Goal: Information Seeking & Learning: Learn about a topic

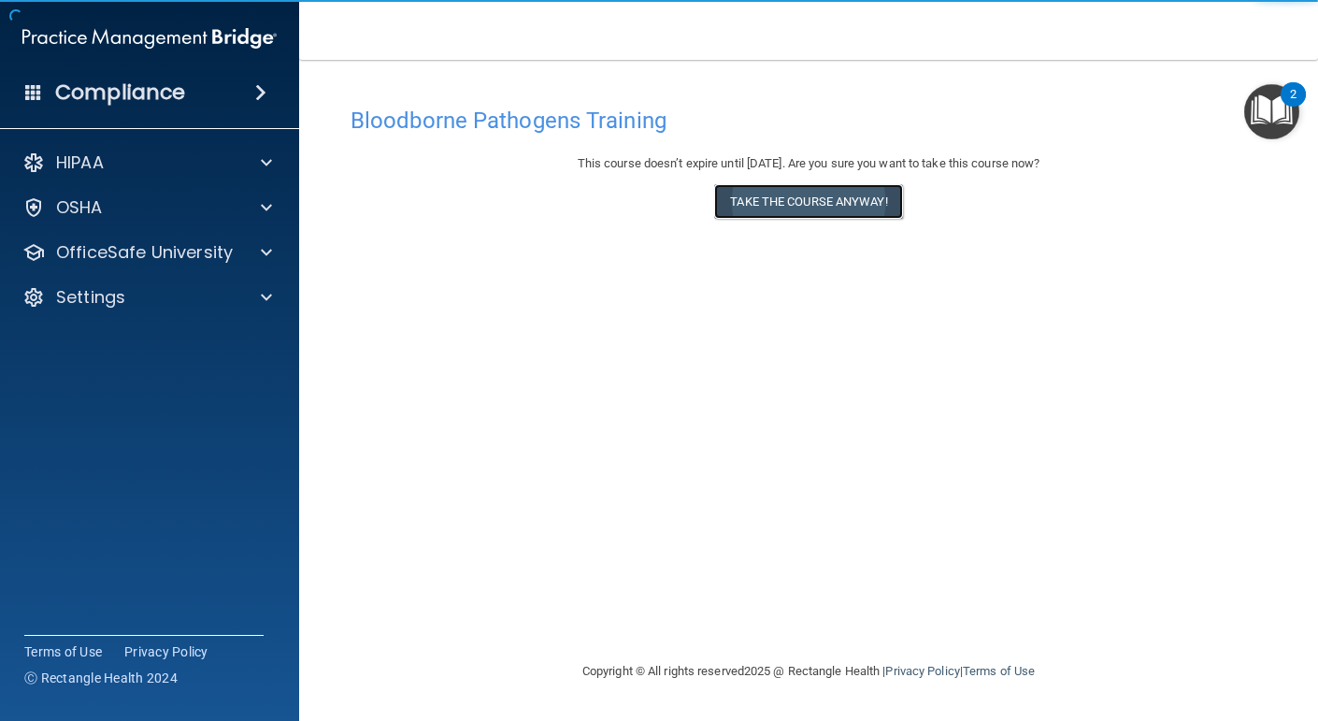
click at [762, 208] on button "Take the course anyway!" at bounding box center [808, 201] width 188 height 35
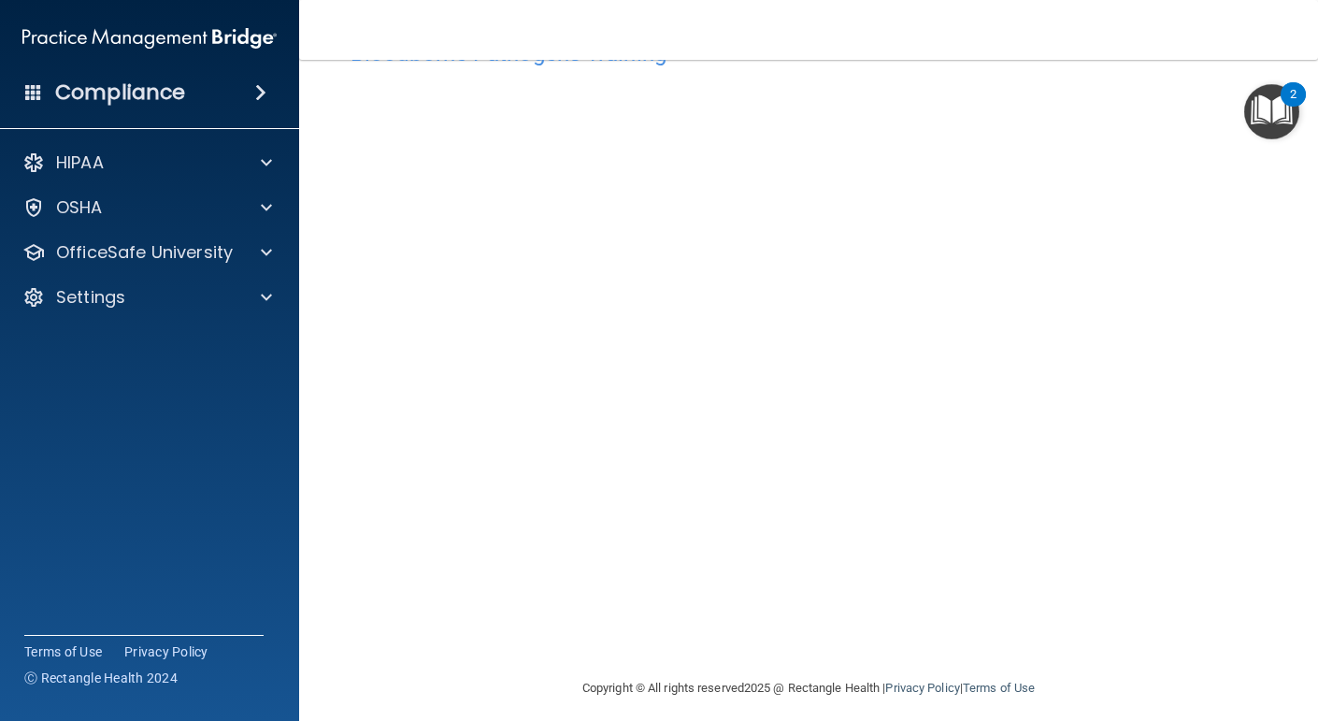
scroll to position [79, 0]
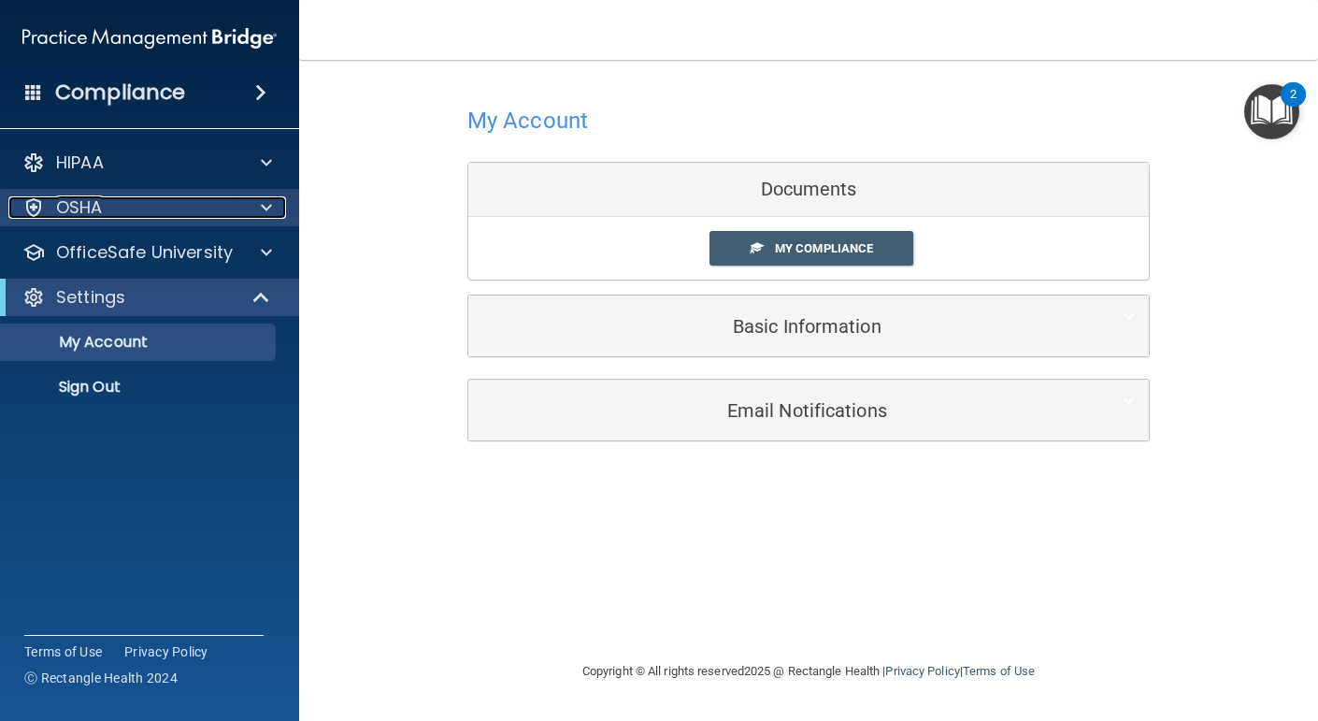
click at [265, 199] on span at bounding box center [266, 207] width 11 height 22
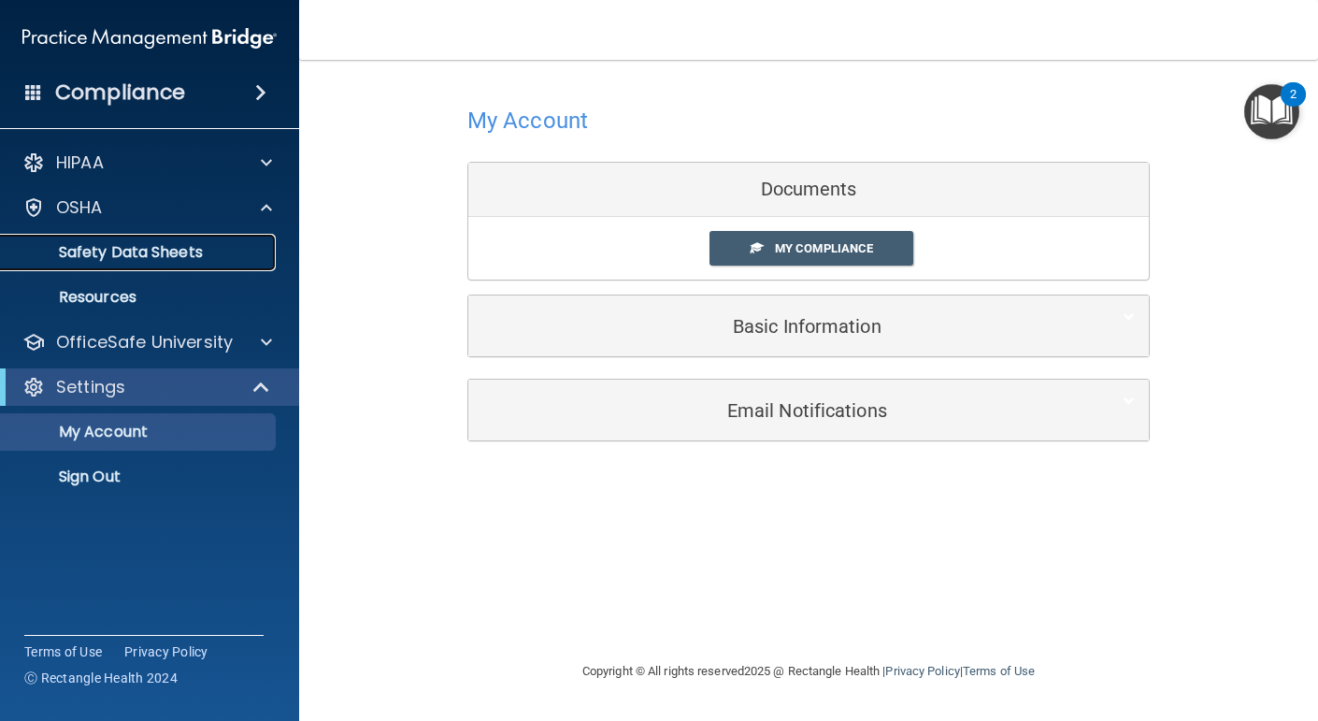
click at [132, 250] on p "Safety Data Sheets" at bounding box center [139, 252] width 255 height 19
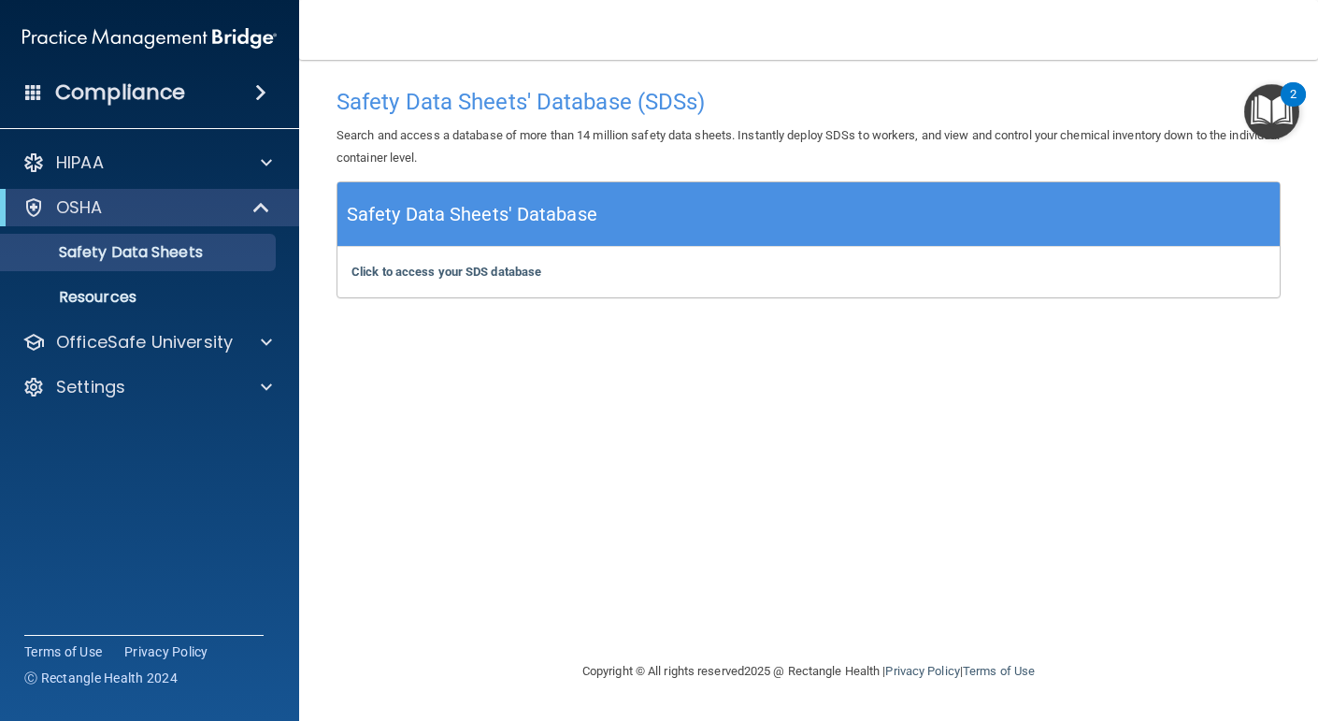
click at [1267, 101] on img "Open Resource Center, 2 new notifications" at bounding box center [1271, 111] width 55 height 55
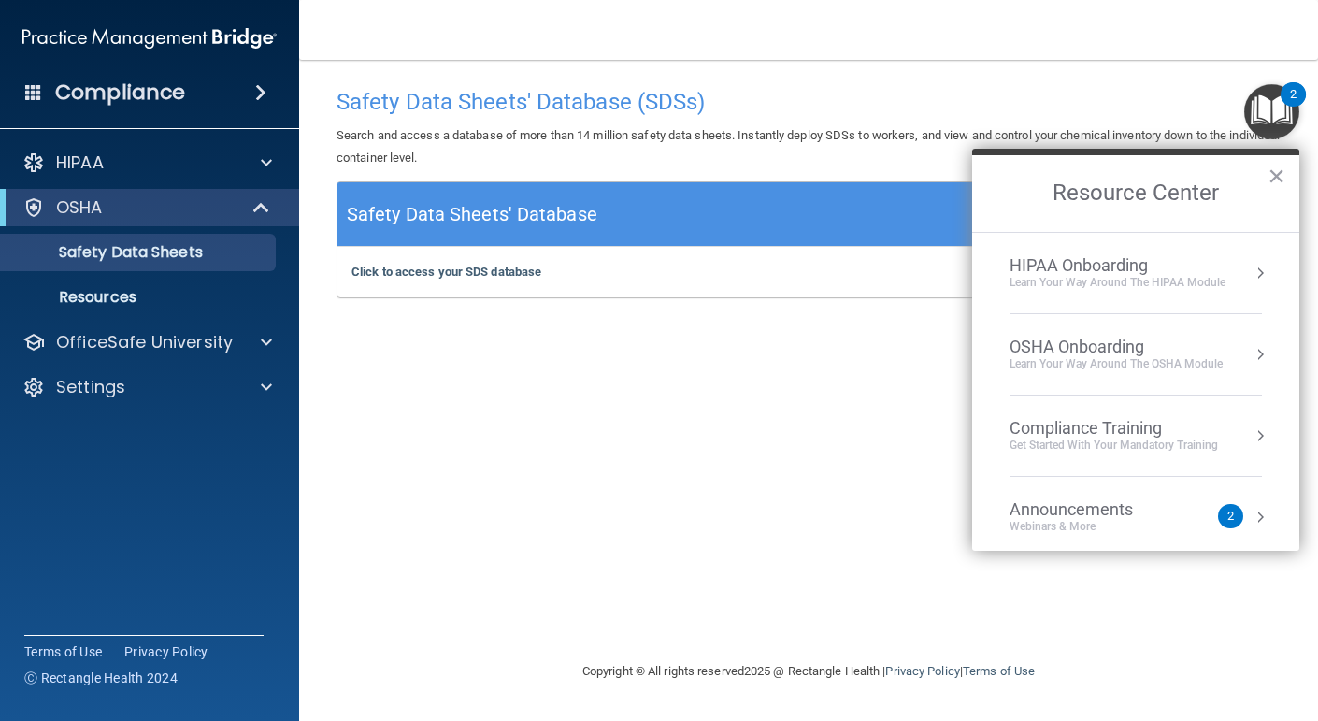
click at [1088, 332] on li "OSHA Onboarding Learn your way around the OSHA module" at bounding box center [1135, 354] width 252 height 81
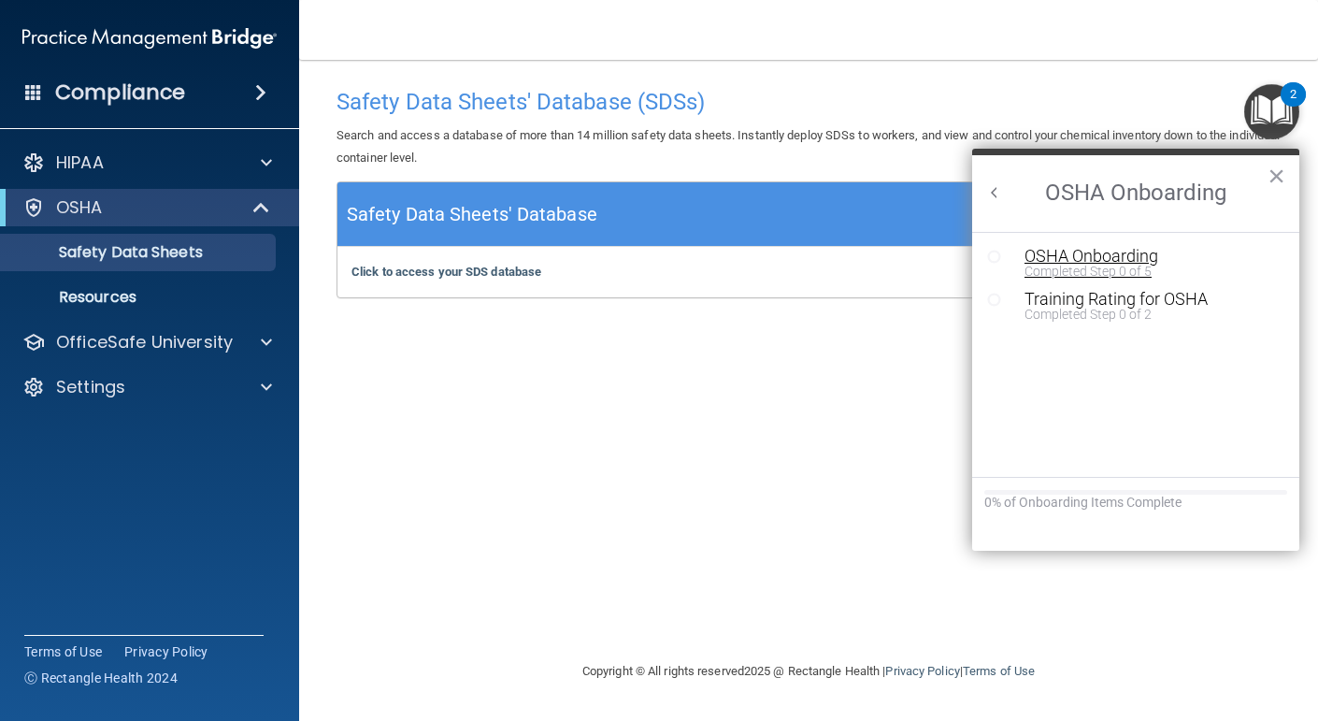
click at [1045, 249] on div "OSHA Onboarding" at bounding box center [1149, 256] width 250 height 17
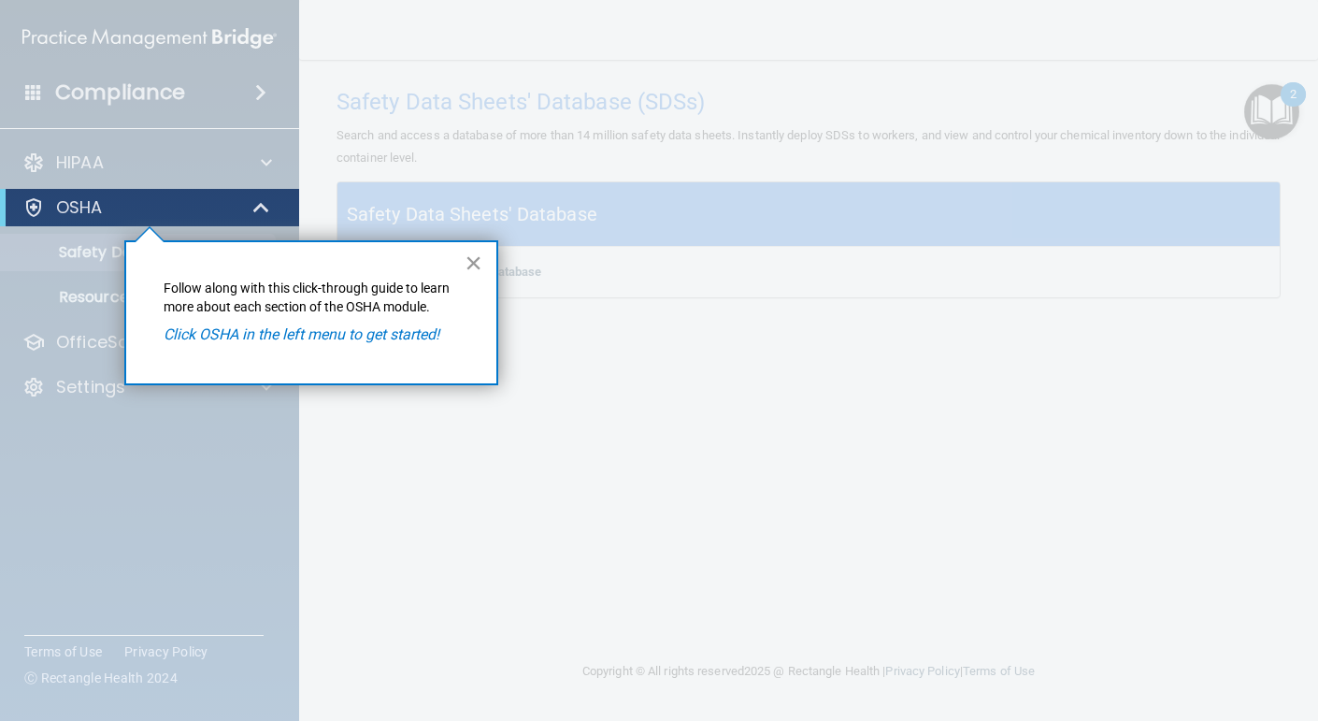
click at [475, 258] on button "×" at bounding box center [474, 263] width 18 height 30
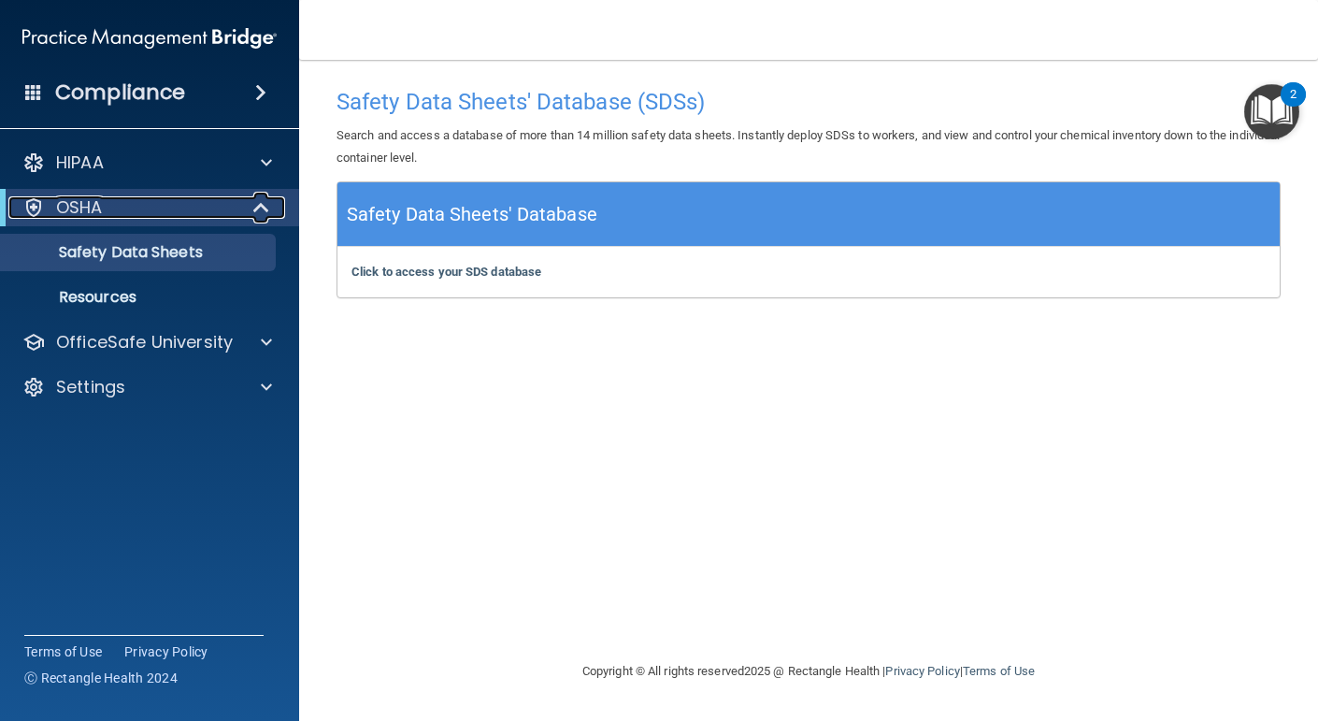
click at [84, 196] on p "OSHA" at bounding box center [79, 207] width 47 height 22
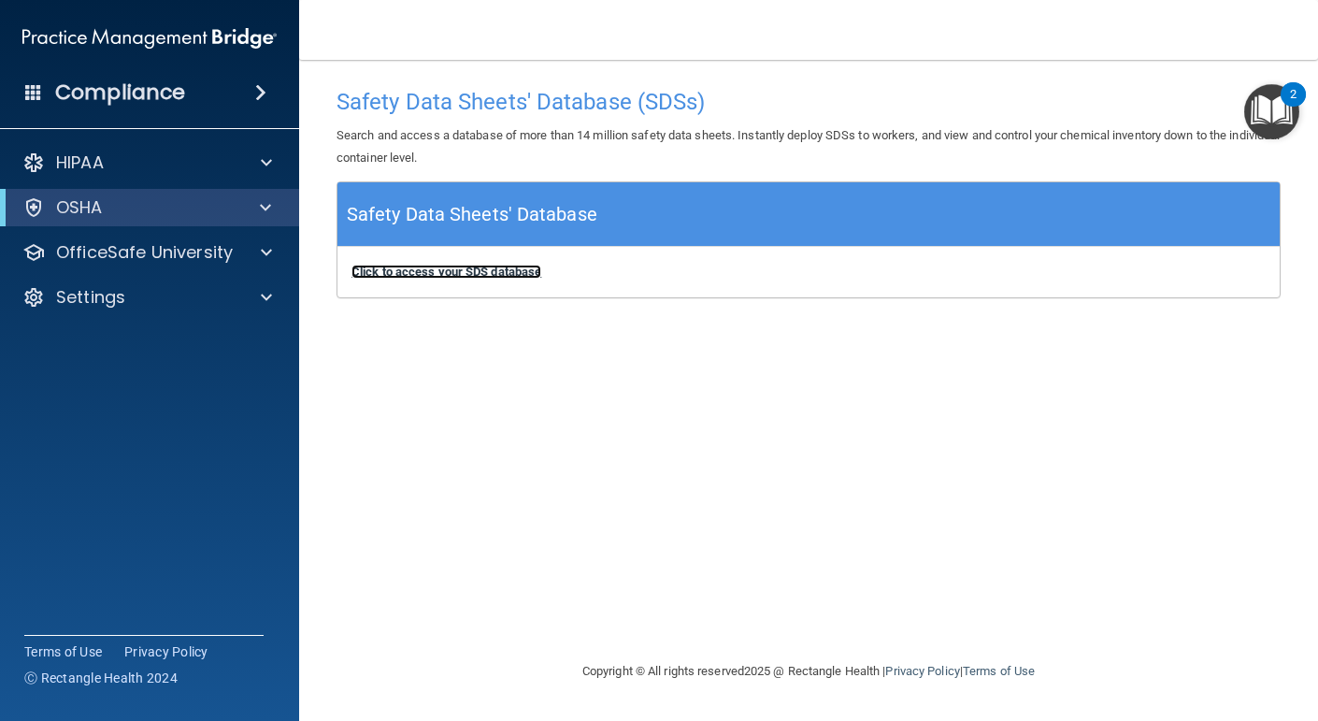
click at [403, 267] on b "Click to access your SDS database" at bounding box center [446, 272] width 190 height 14
click at [1277, 122] on img "Open Resource Center, 2 new notifications" at bounding box center [1271, 111] width 55 height 55
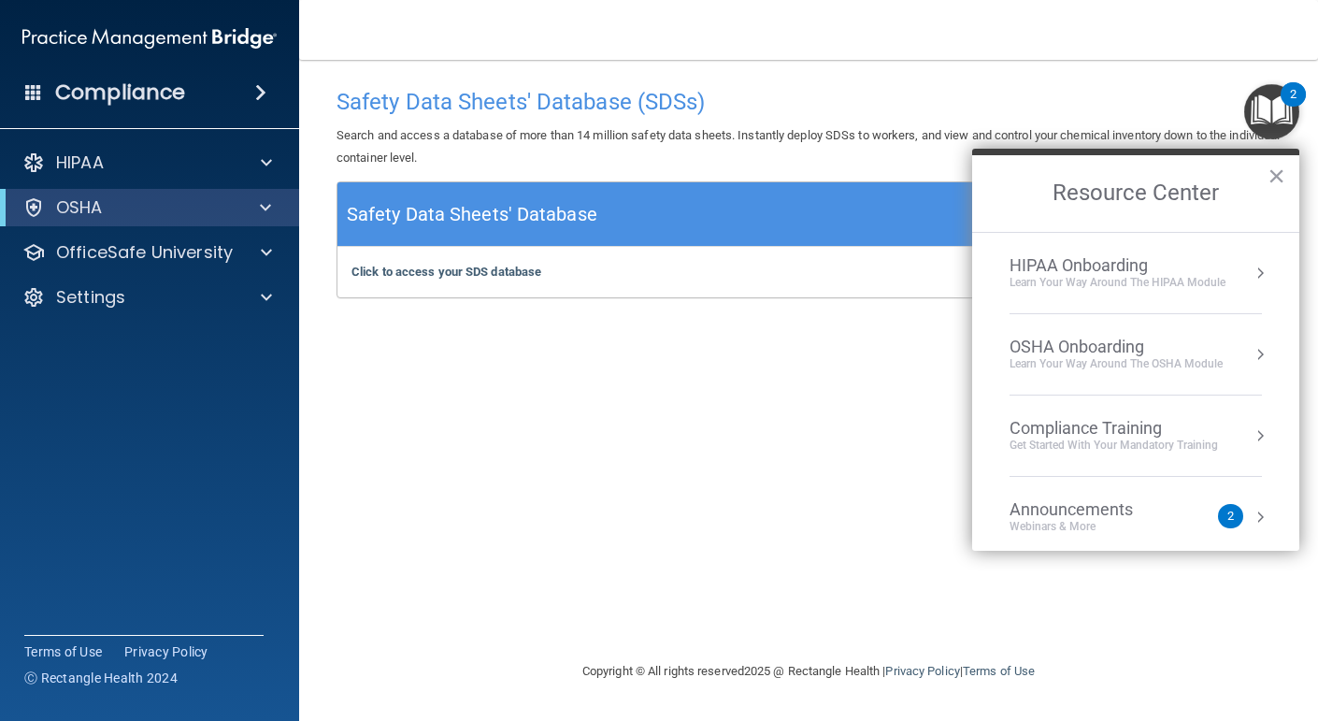
click at [1230, 516] on div "2" at bounding box center [1230, 516] width 7 height 0
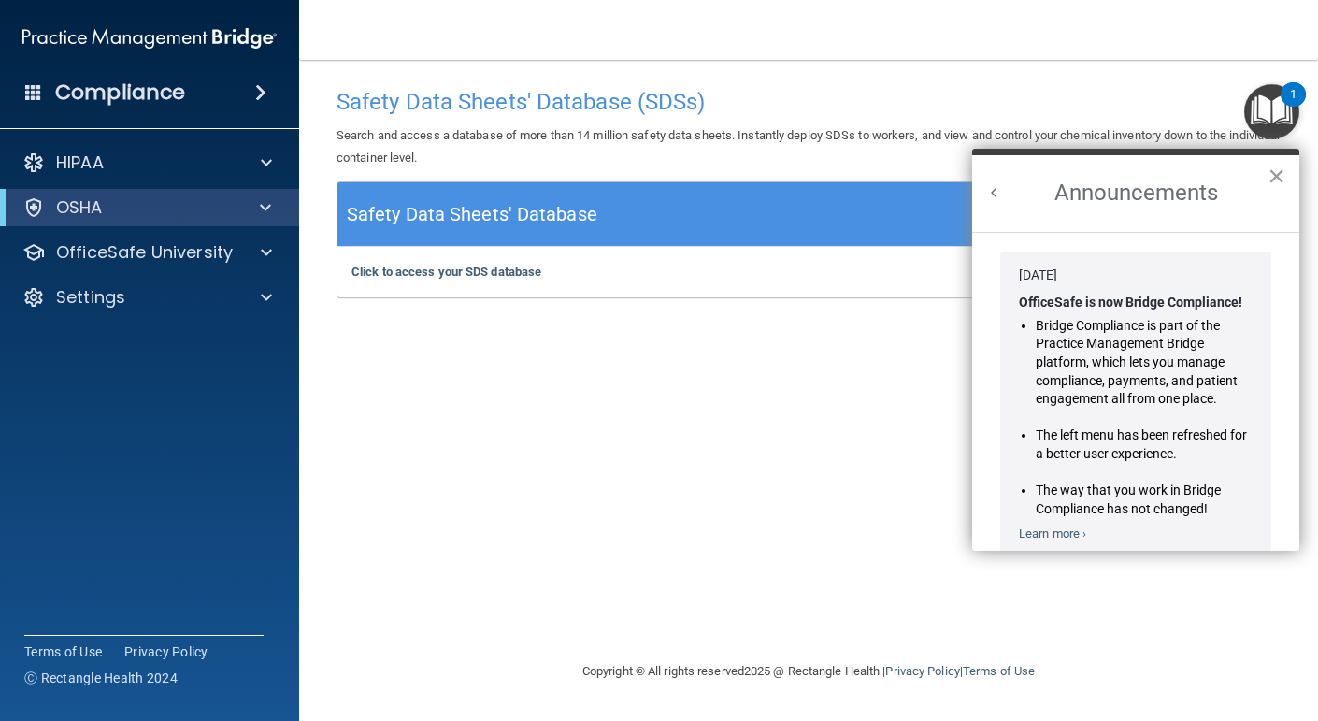
click at [1277, 177] on button "×" at bounding box center [1276, 176] width 18 height 30
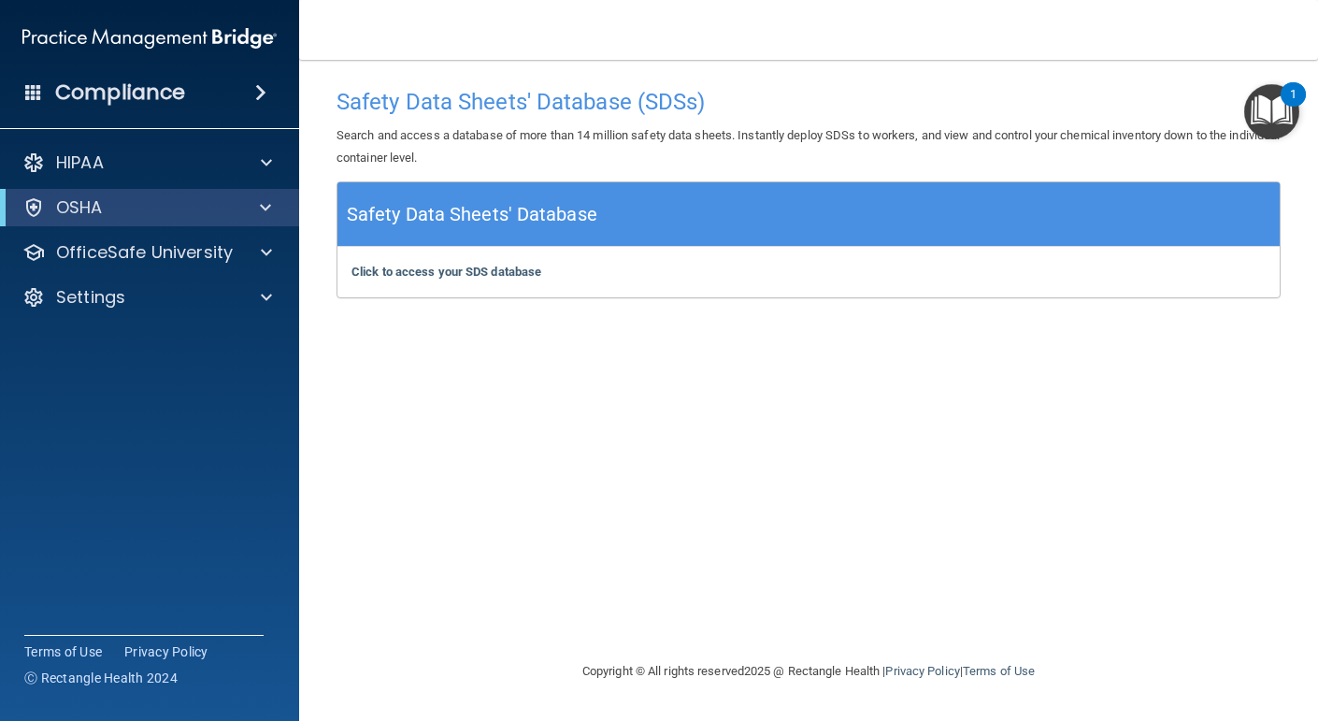
click at [1280, 108] on img "Open Resource Center, 1 new notification" at bounding box center [1271, 111] width 55 height 55
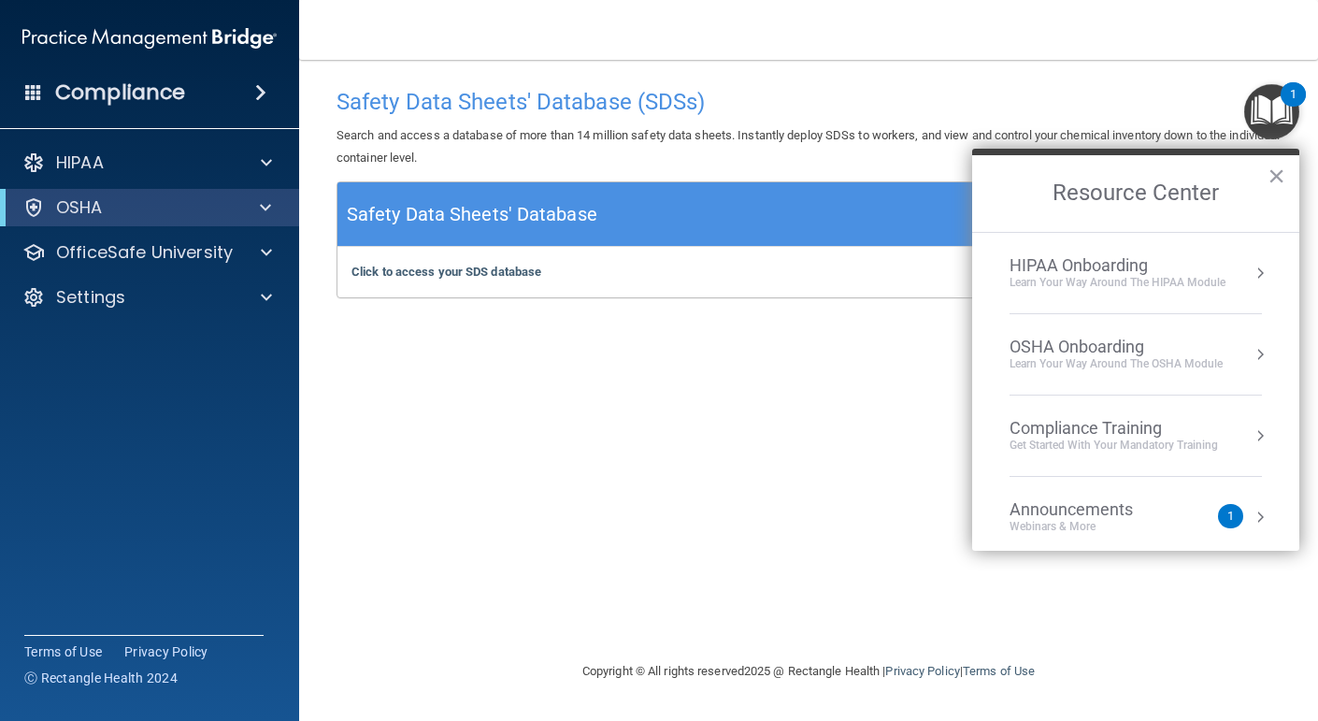
click at [1038, 341] on div "OSHA Onboarding" at bounding box center [1115, 346] width 213 height 21
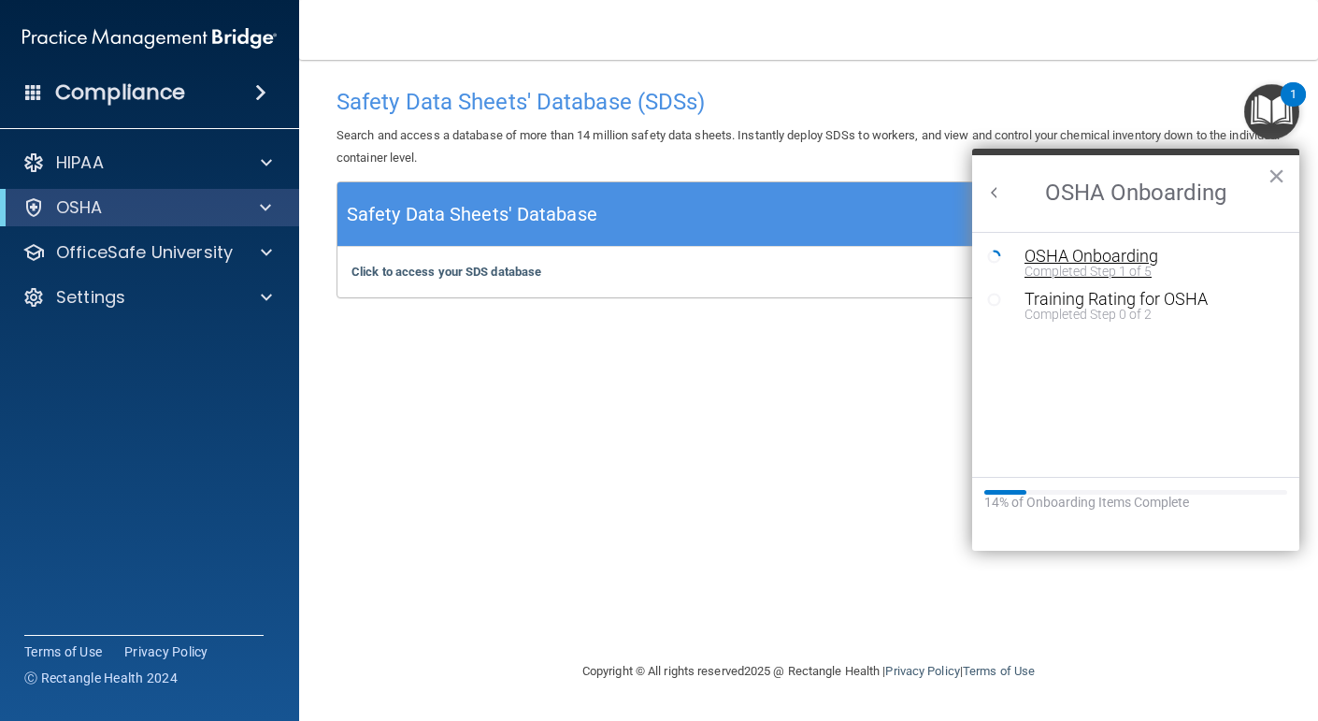
click at [1067, 253] on div "OSHA Onboarding" at bounding box center [1149, 256] width 250 height 17
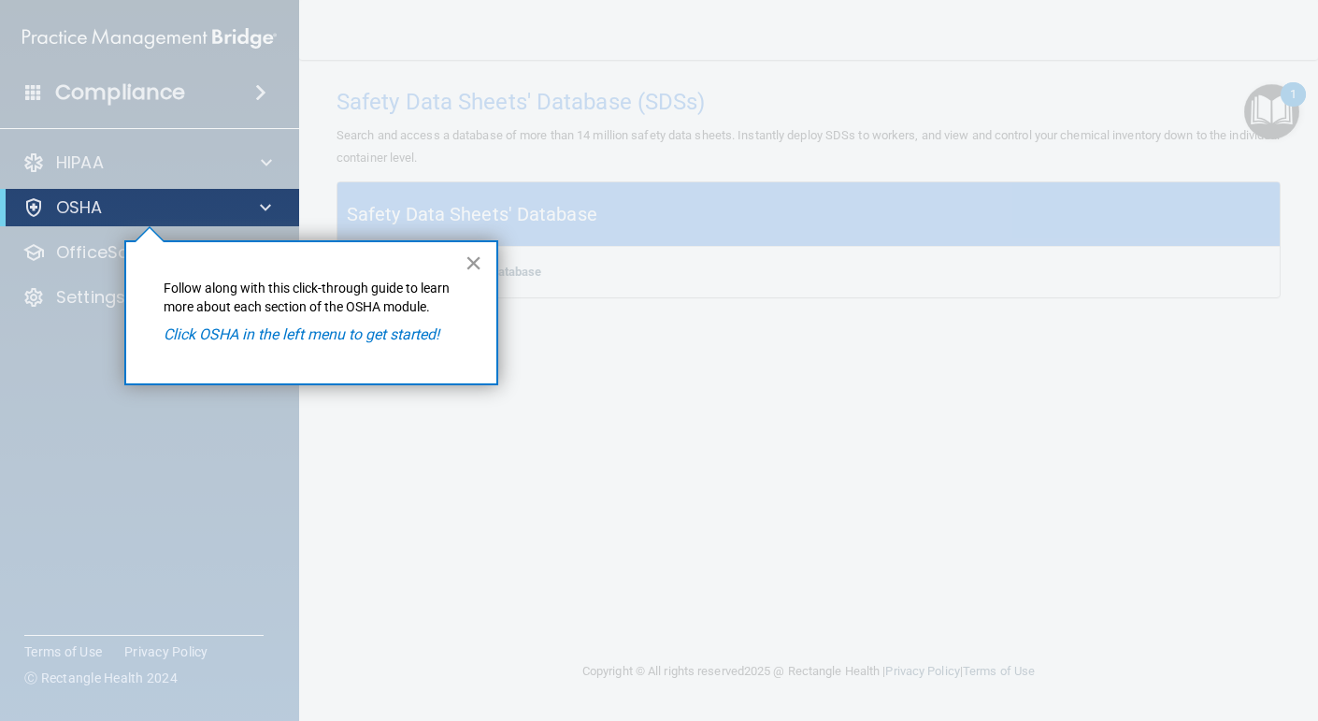
click at [479, 265] on button "×" at bounding box center [474, 263] width 18 height 30
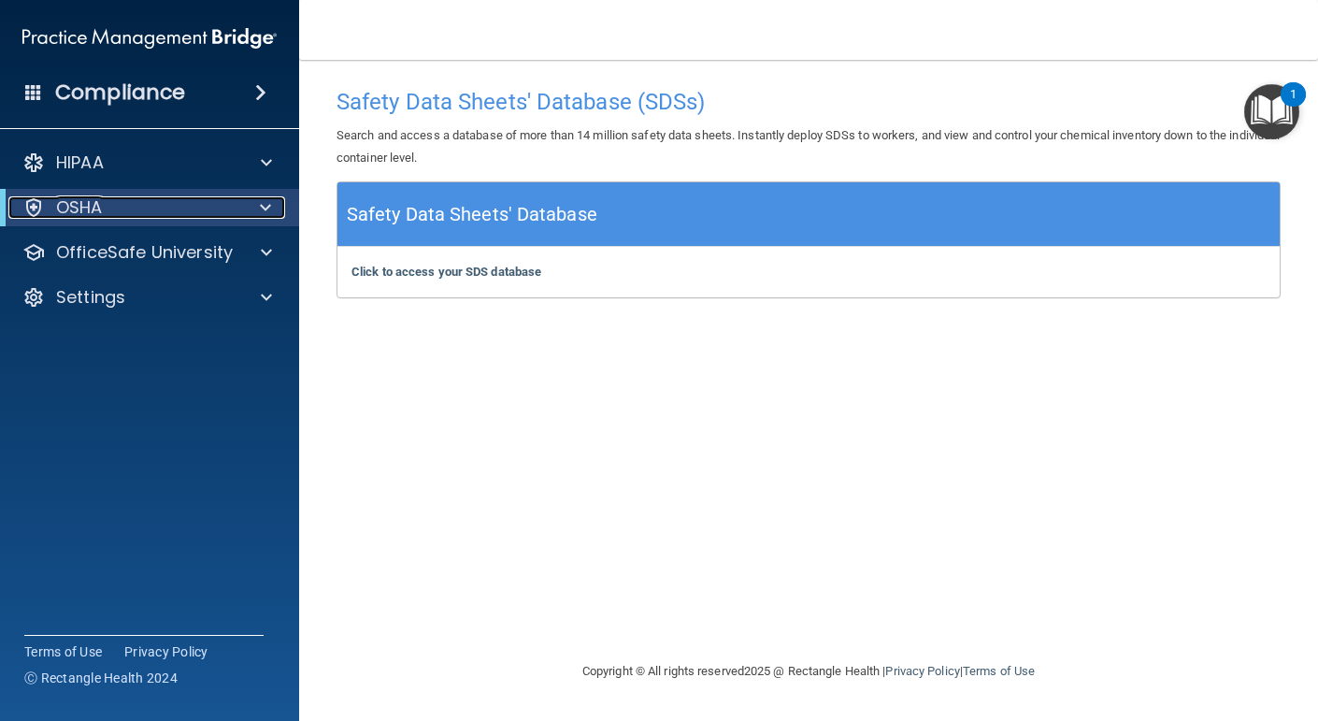
click at [267, 203] on span at bounding box center [265, 207] width 11 height 22
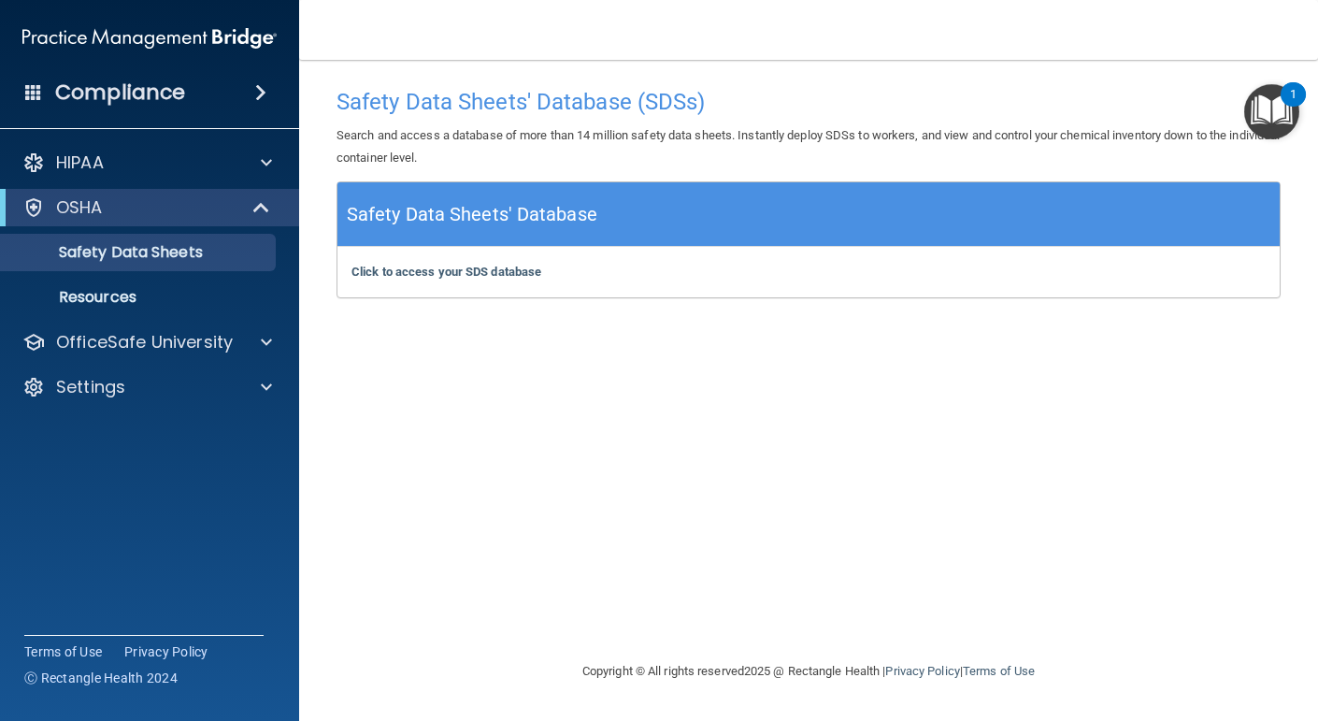
click at [106, 95] on h4 "Compliance" at bounding box center [120, 92] width 130 height 26
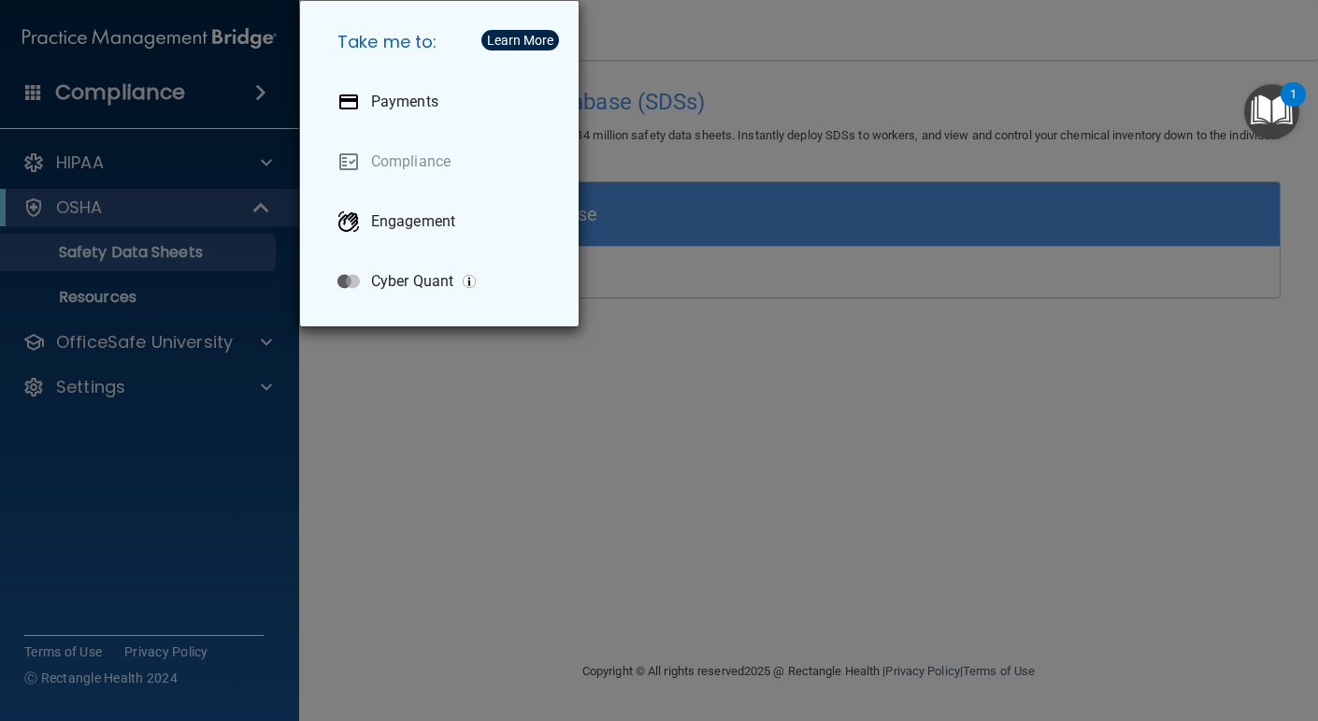
click at [461, 435] on div "Take me to: Payments Compliance Engagement Cyber Quant" at bounding box center [659, 360] width 1318 height 721
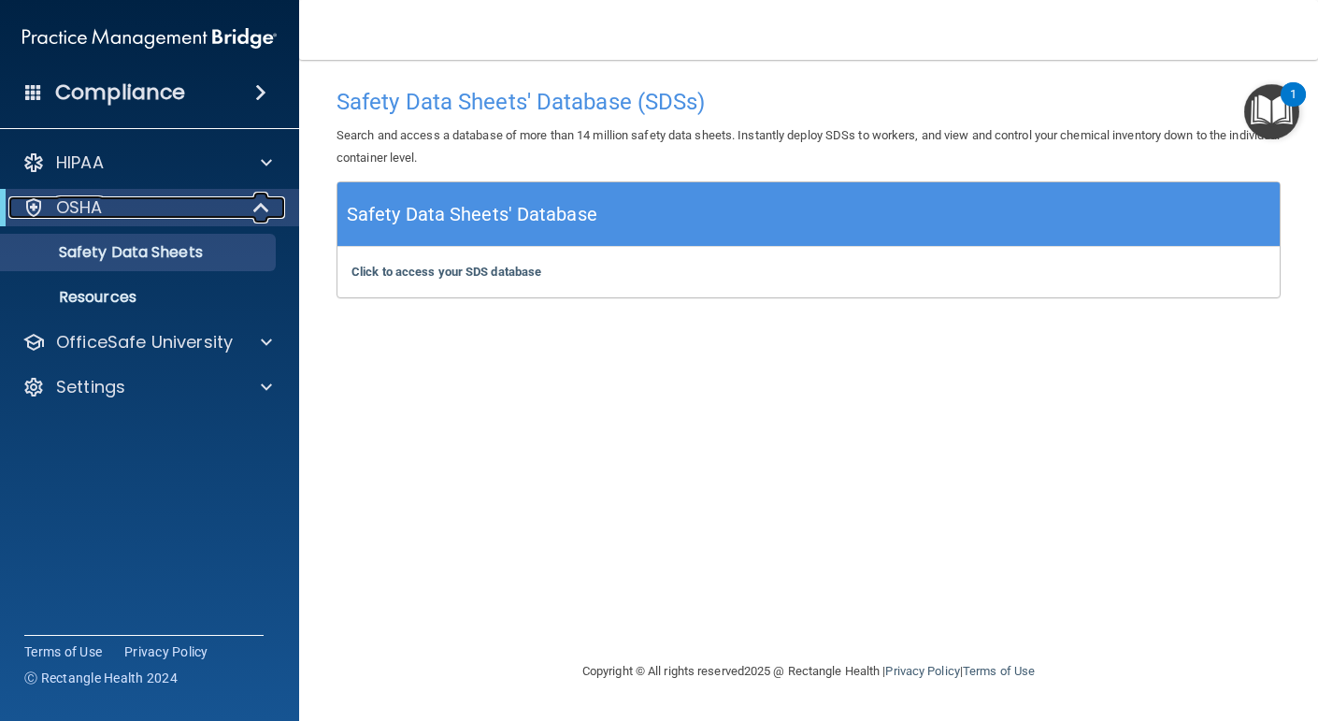
click at [80, 208] on p "OSHA" at bounding box center [79, 207] width 47 height 22
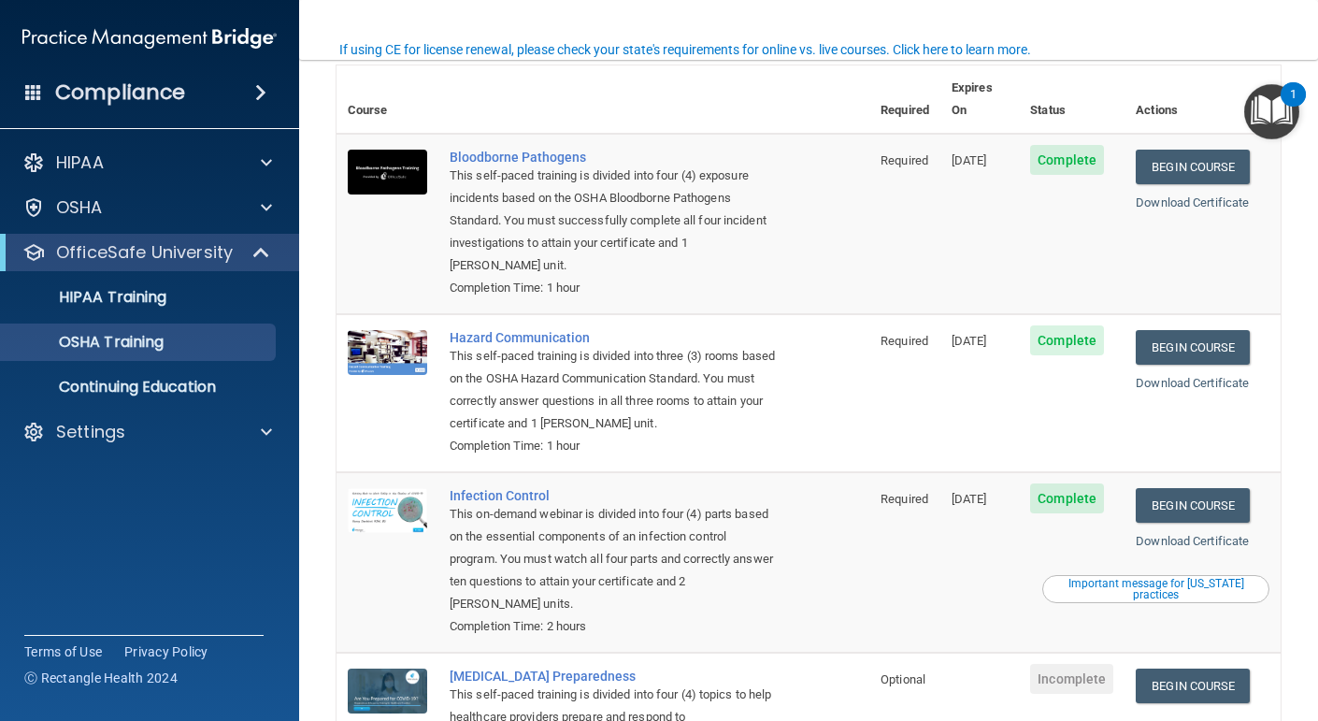
scroll to position [97, 0]
click at [1229, 331] on link "Begin Course" at bounding box center [1193, 348] width 114 height 35
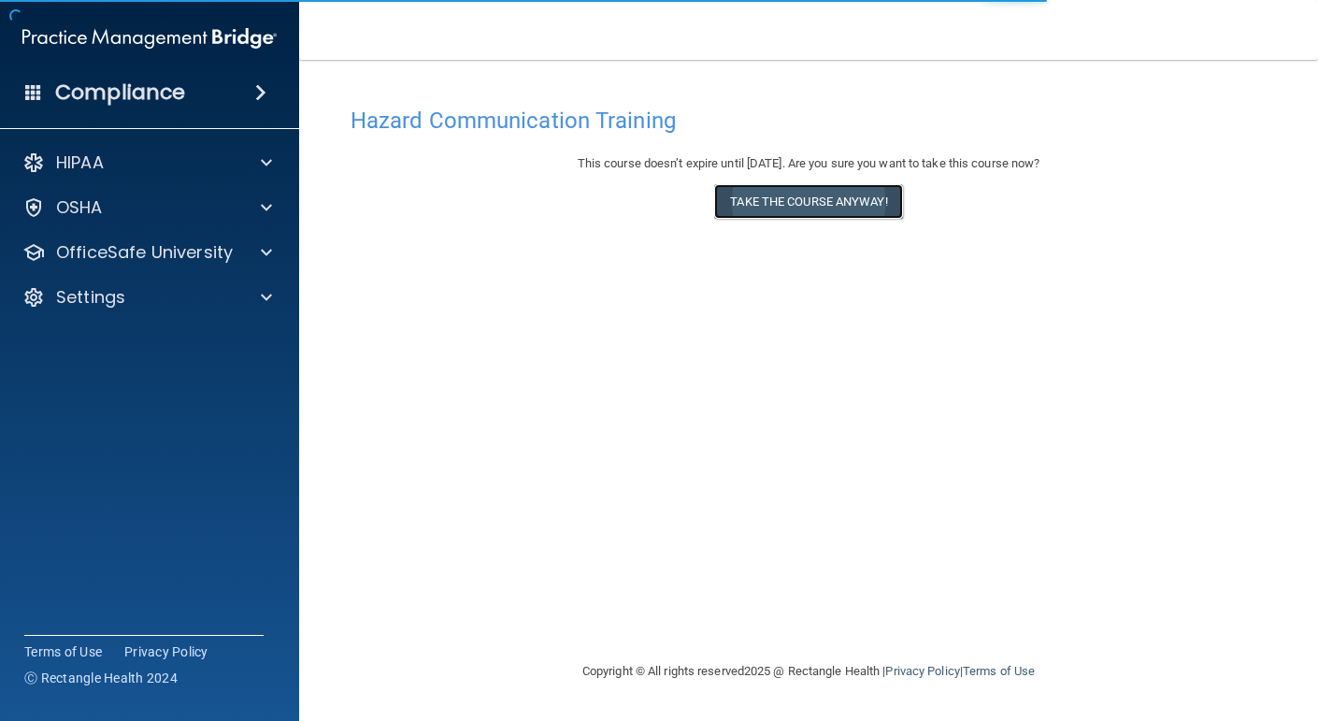
click at [803, 196] on button "Take the course anyway!" at bounding box center [808, 201] width 188 height 35
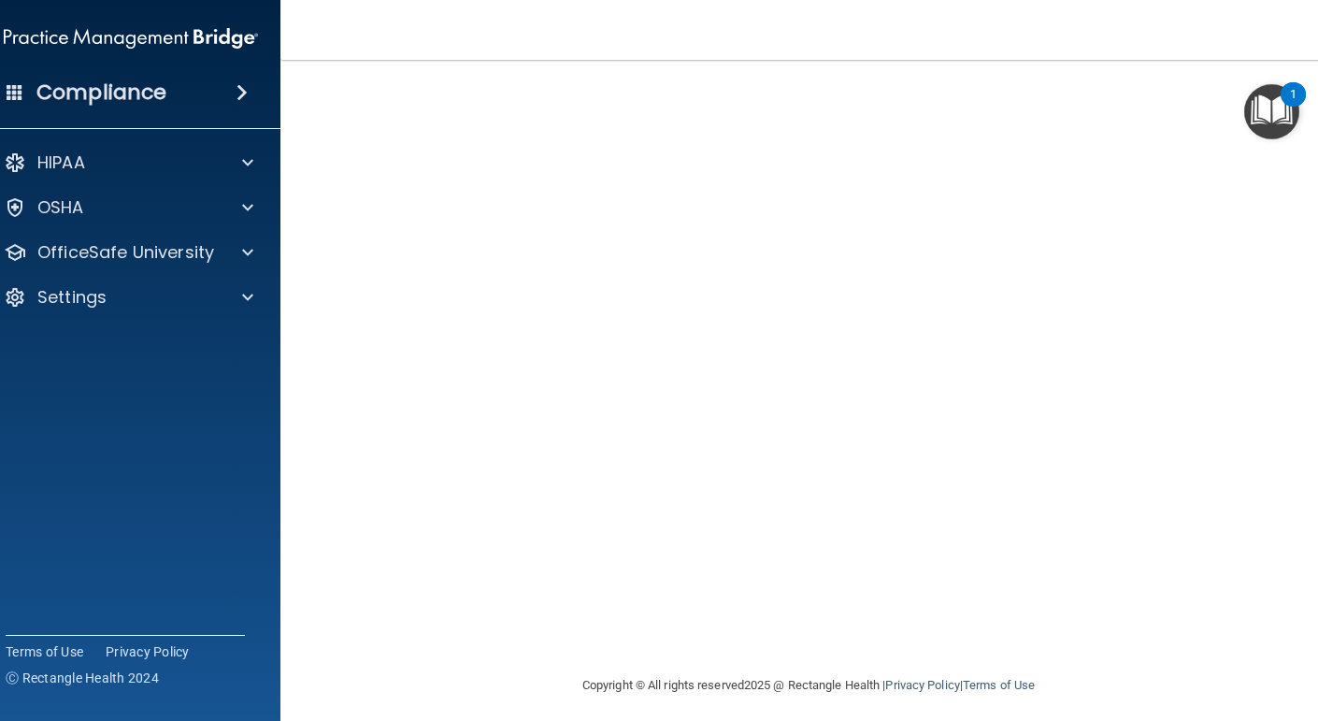
scroll to position [122, 0]
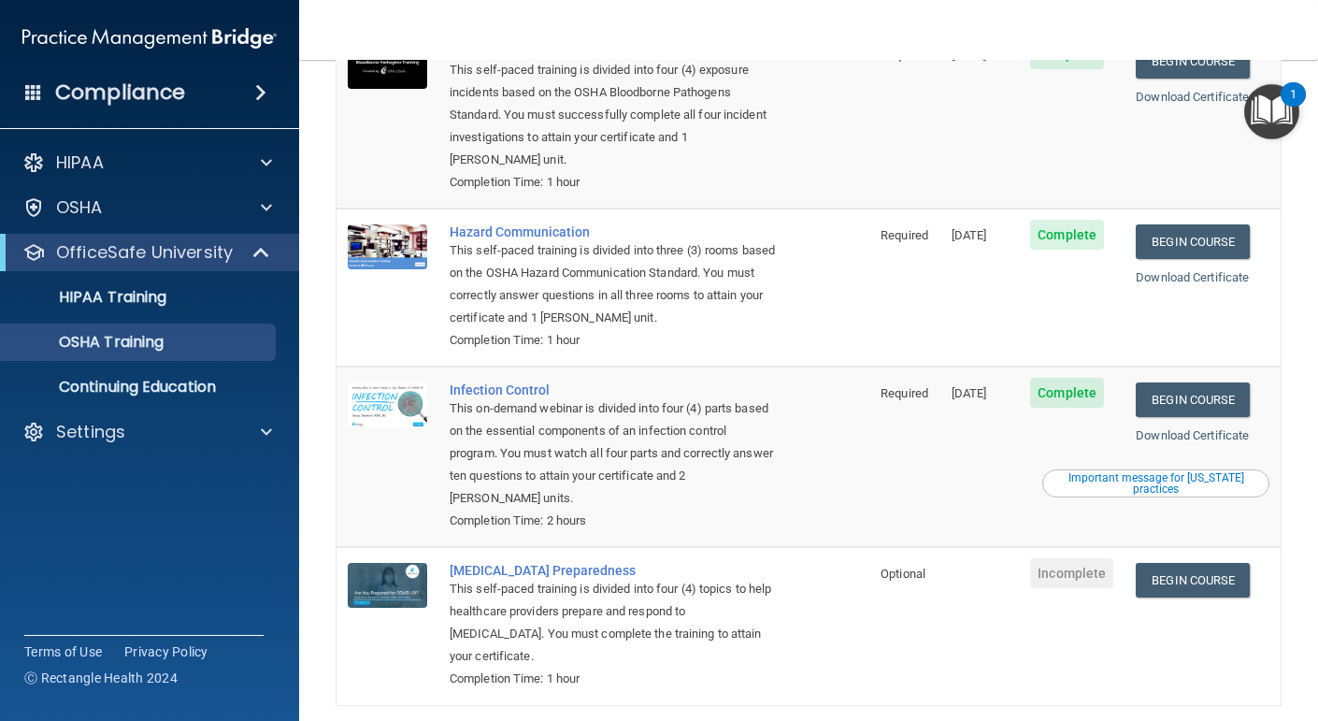
scroll to position [206, 0]
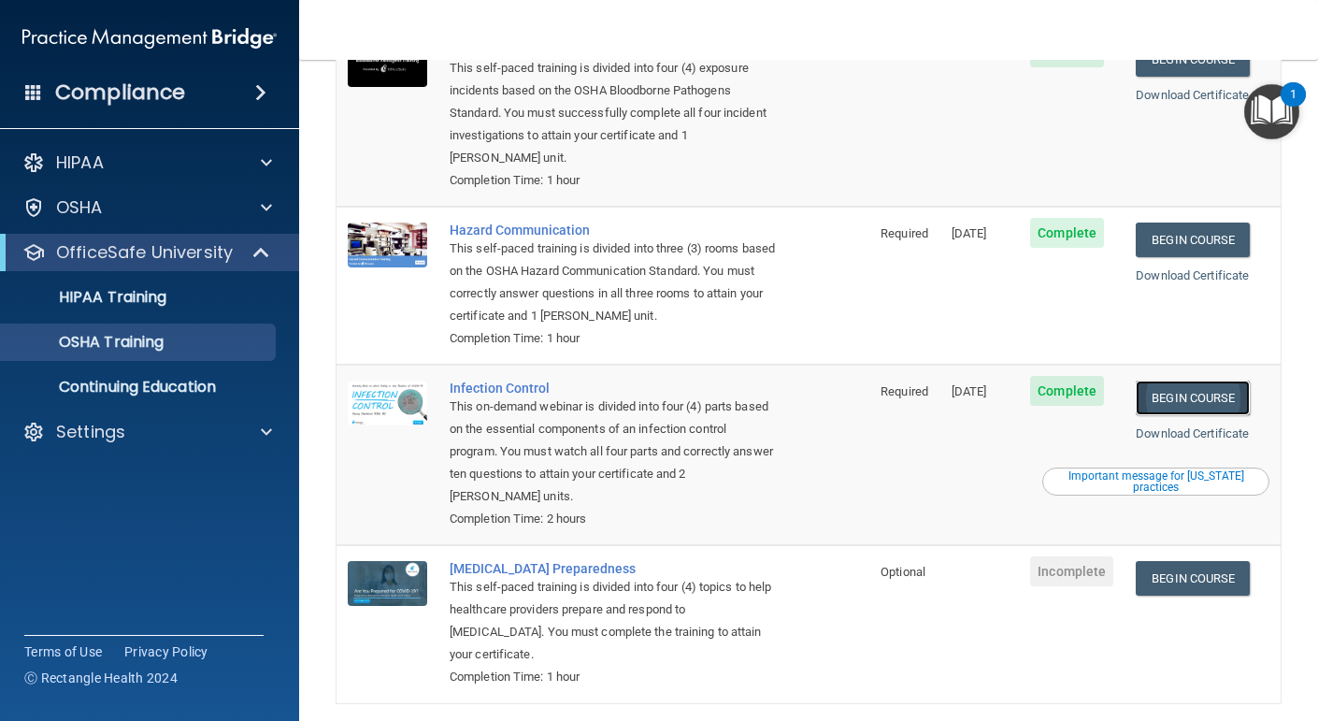
click at [1194, 380] on link "Begin Course" at bounding box center [1193, 397] width 114 height 35
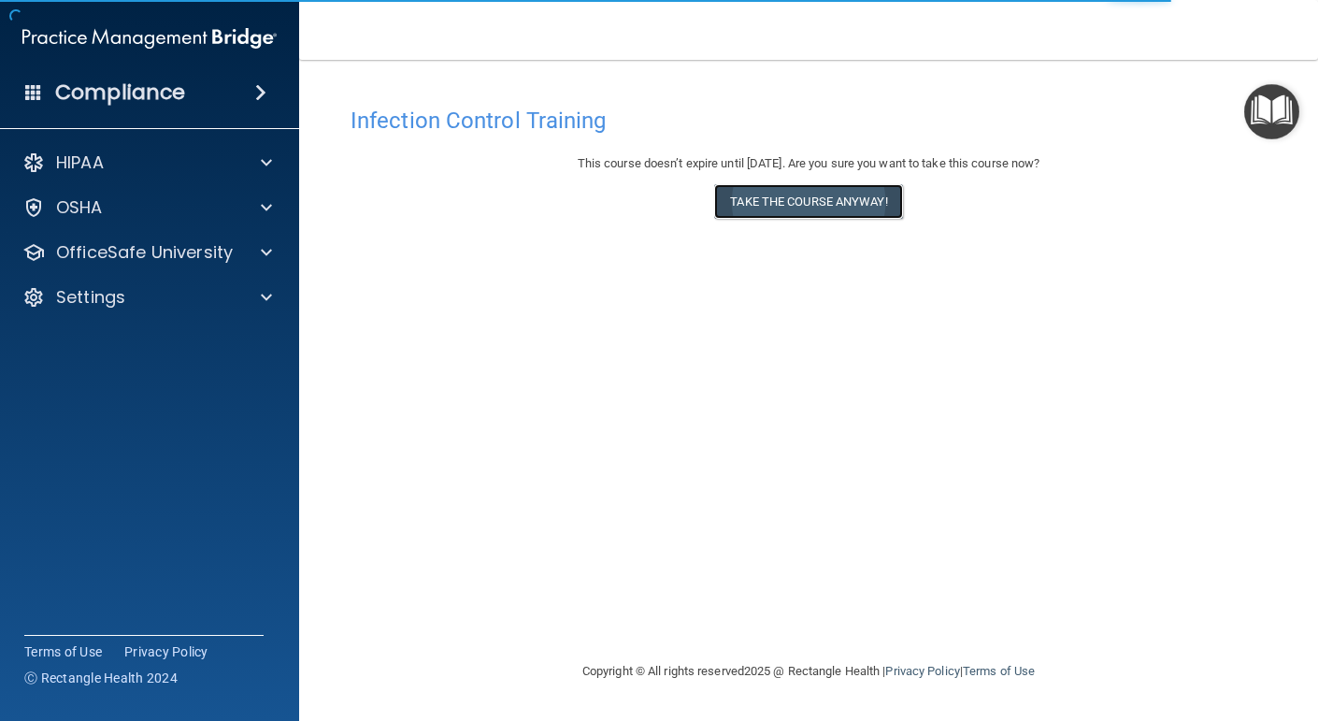
click at [781, 206] on button "Take the course anyway!" at bounding box center [808, 201] width 188 height 35
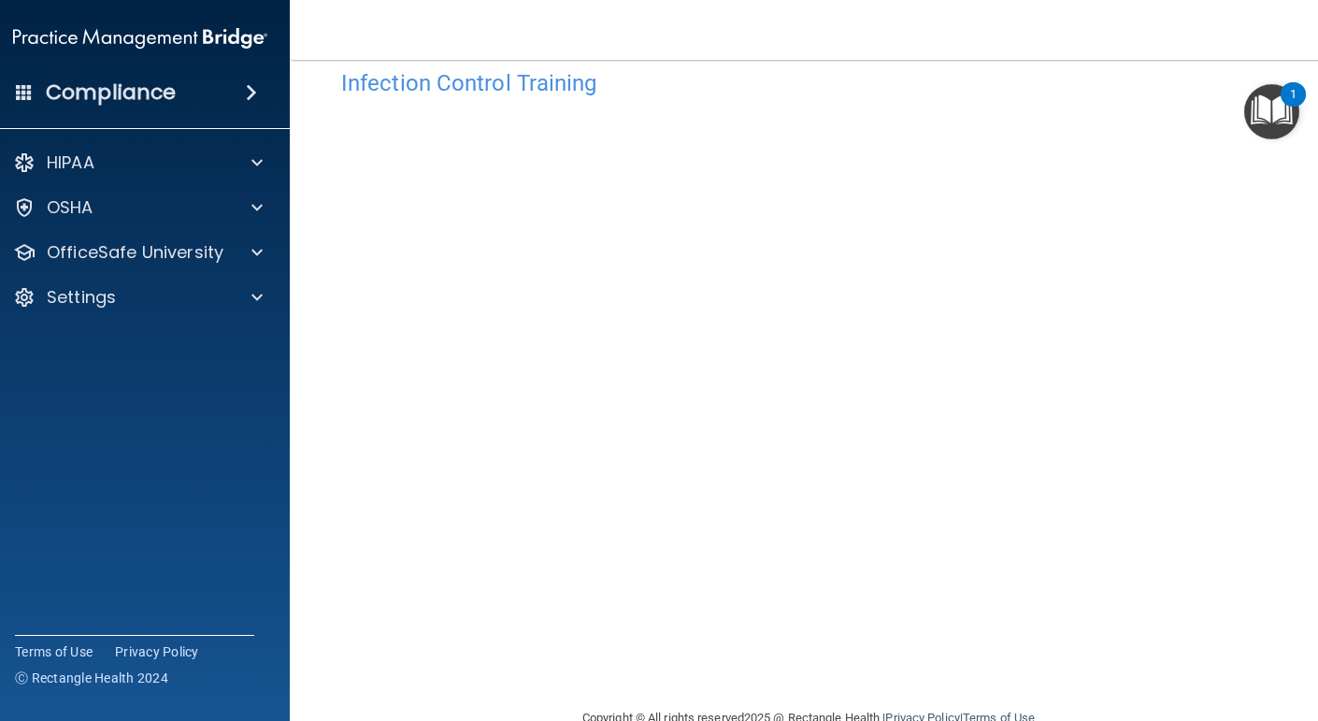
scroll to position [75, 0]
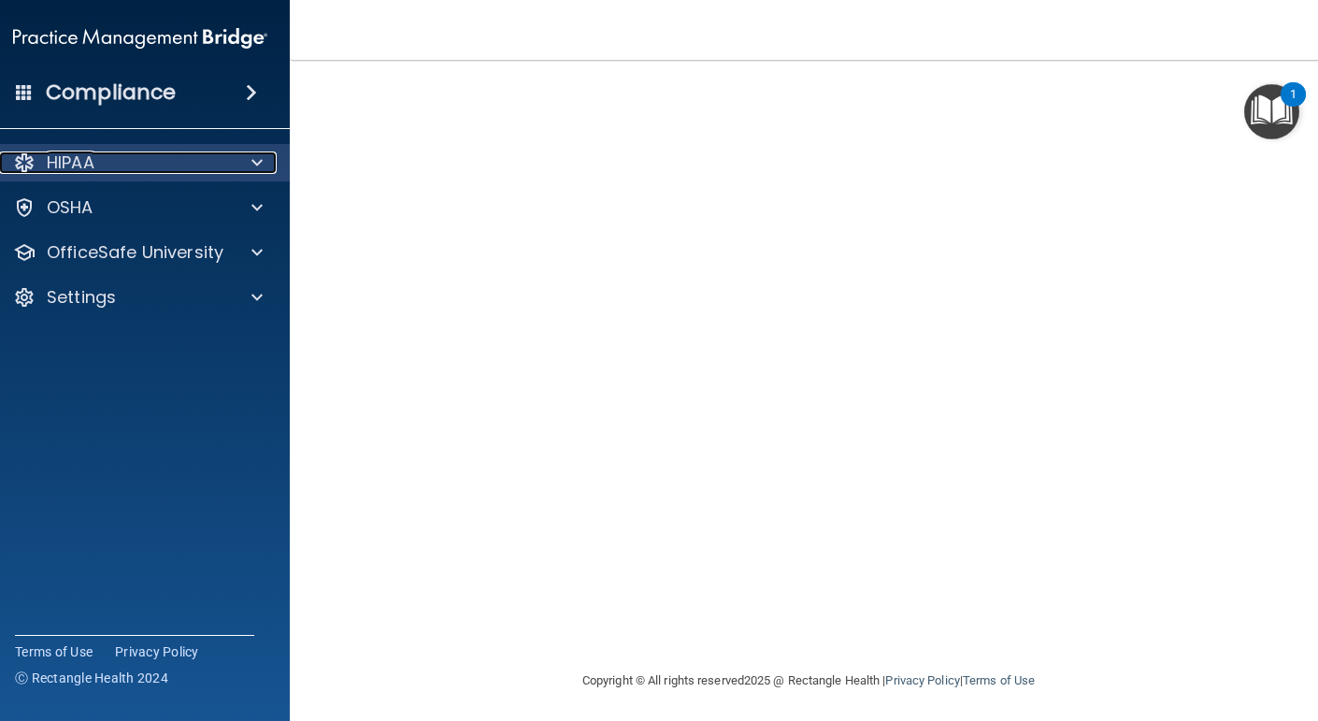
click at [261, 172] on span at bounding box center [256, 162] width 11 height 22
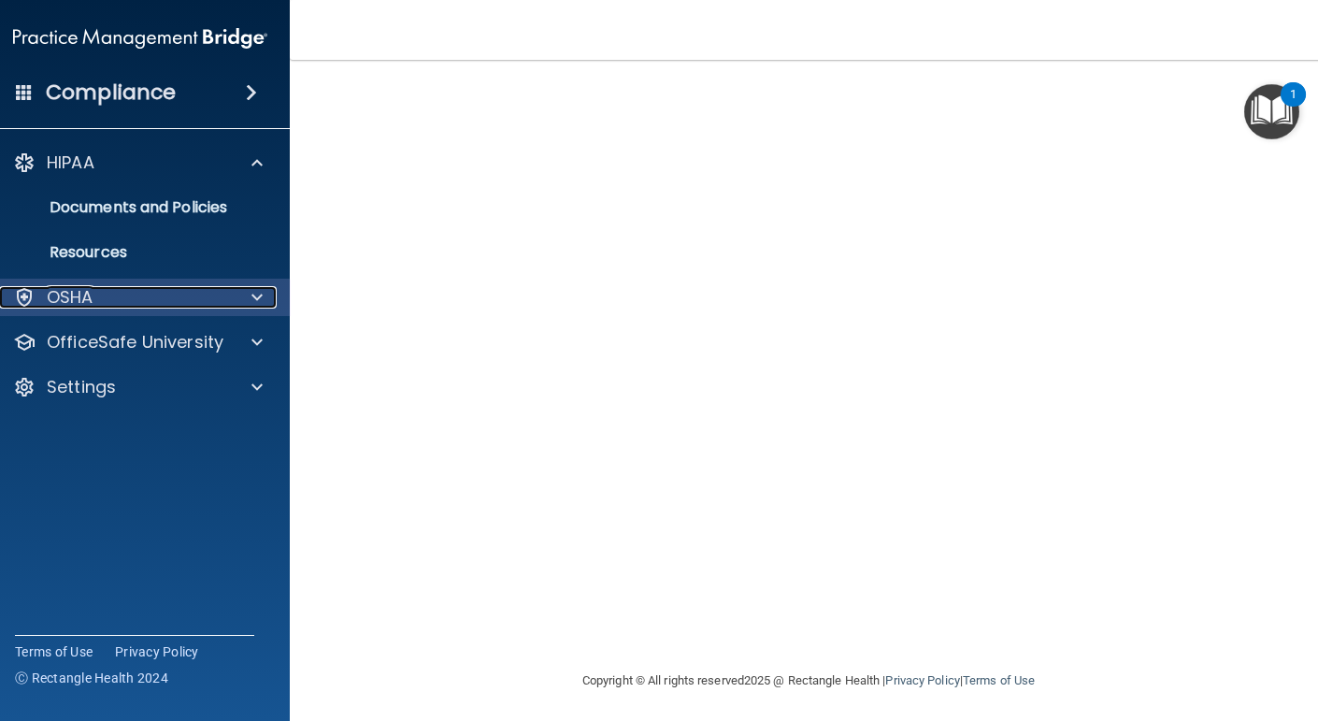
click at [258, 292] on span at bounding box center [256, 297] width 11 height 22
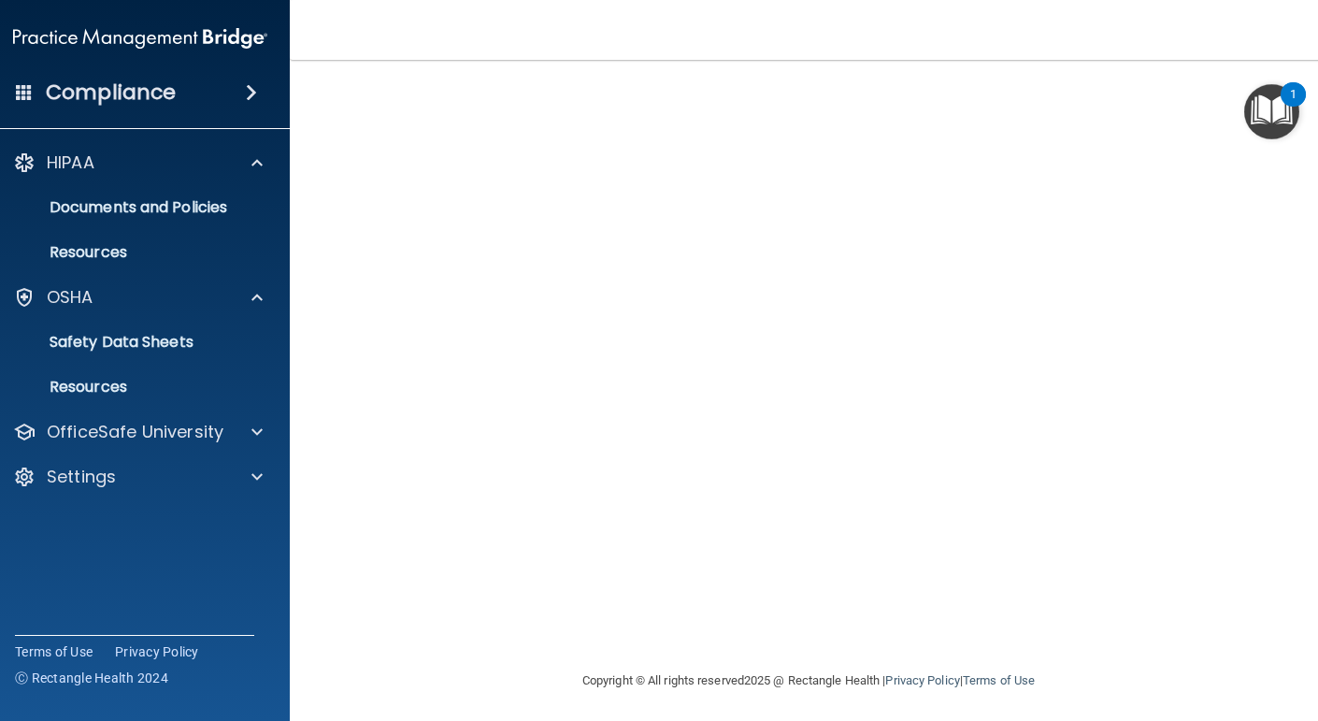
click at [1266, 102] on img "Open Resource Center, 1 new notification" at bounding box center [1271, 111] width 55 height 55
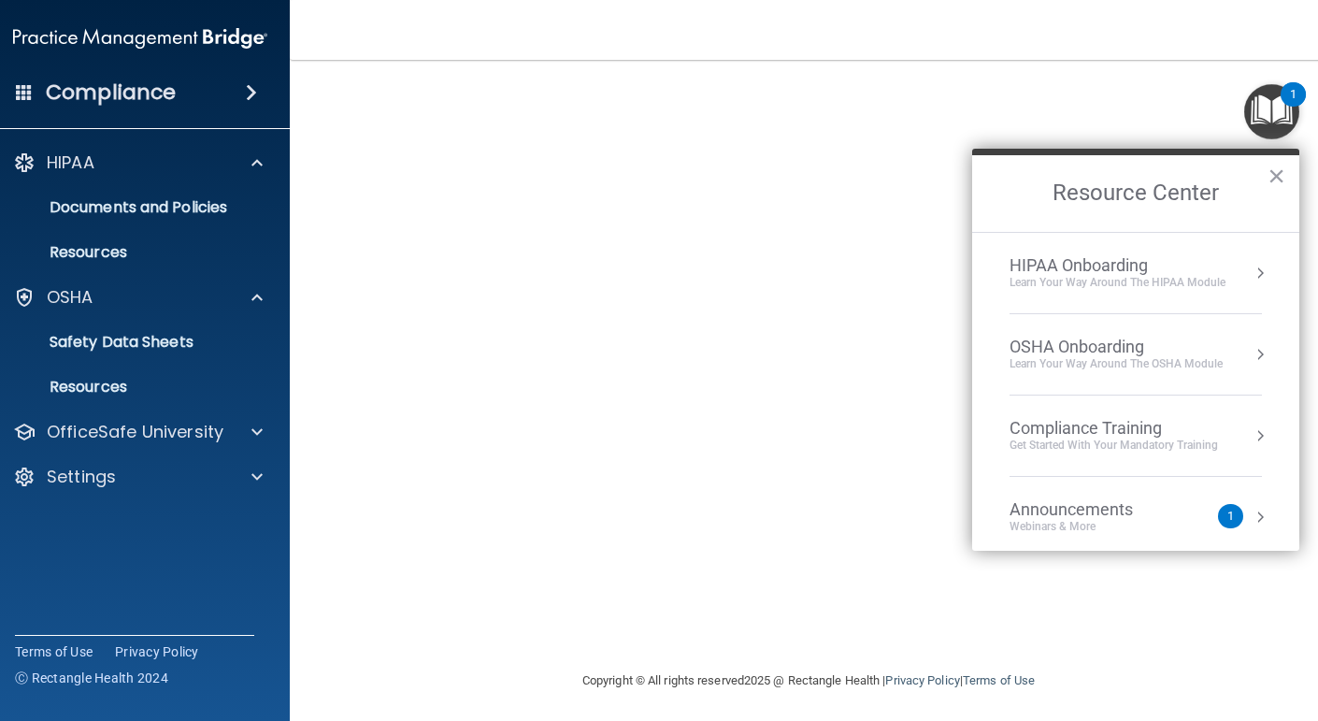
click at [1087, 342] on div "OSHA Onboarding" at bounding box center [1115, 346] width 213 height 21
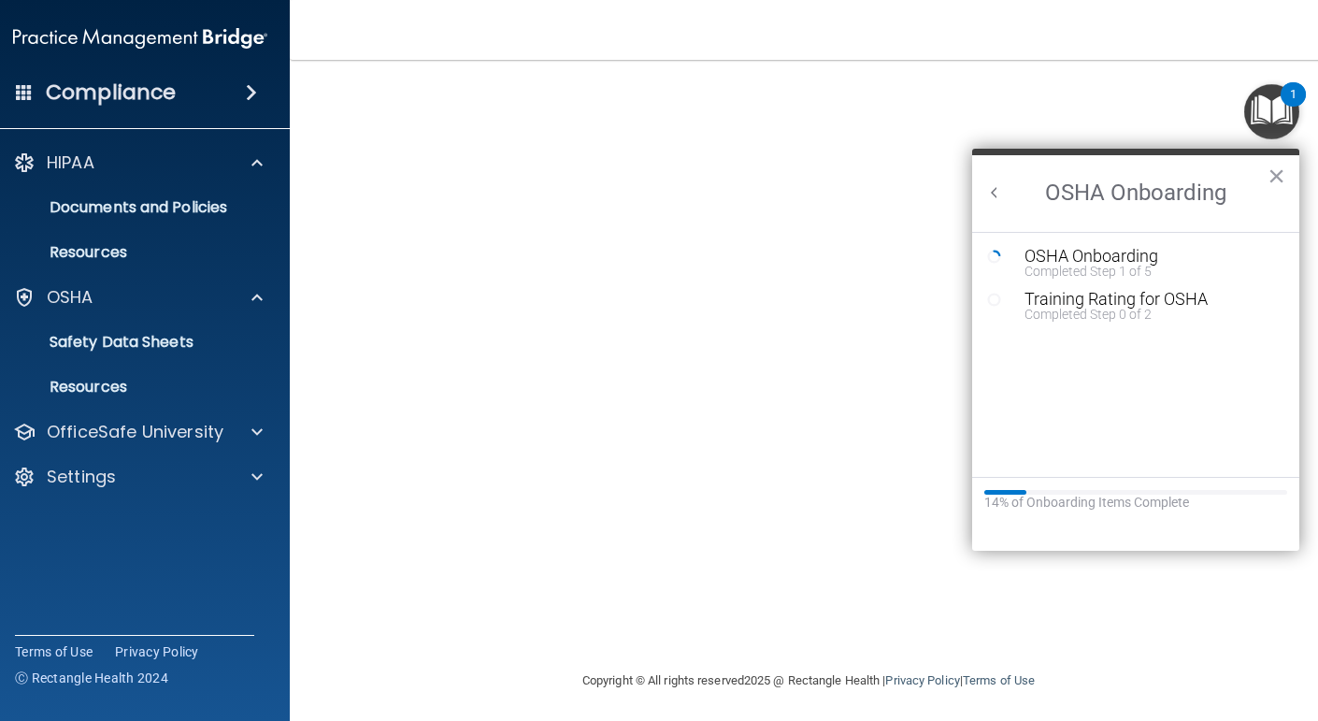
scroll to position [0, 0]
click at [1074, 269] on div "Completed Step 1 of 5" at bounding box center [1149, 271] width 250 height 13
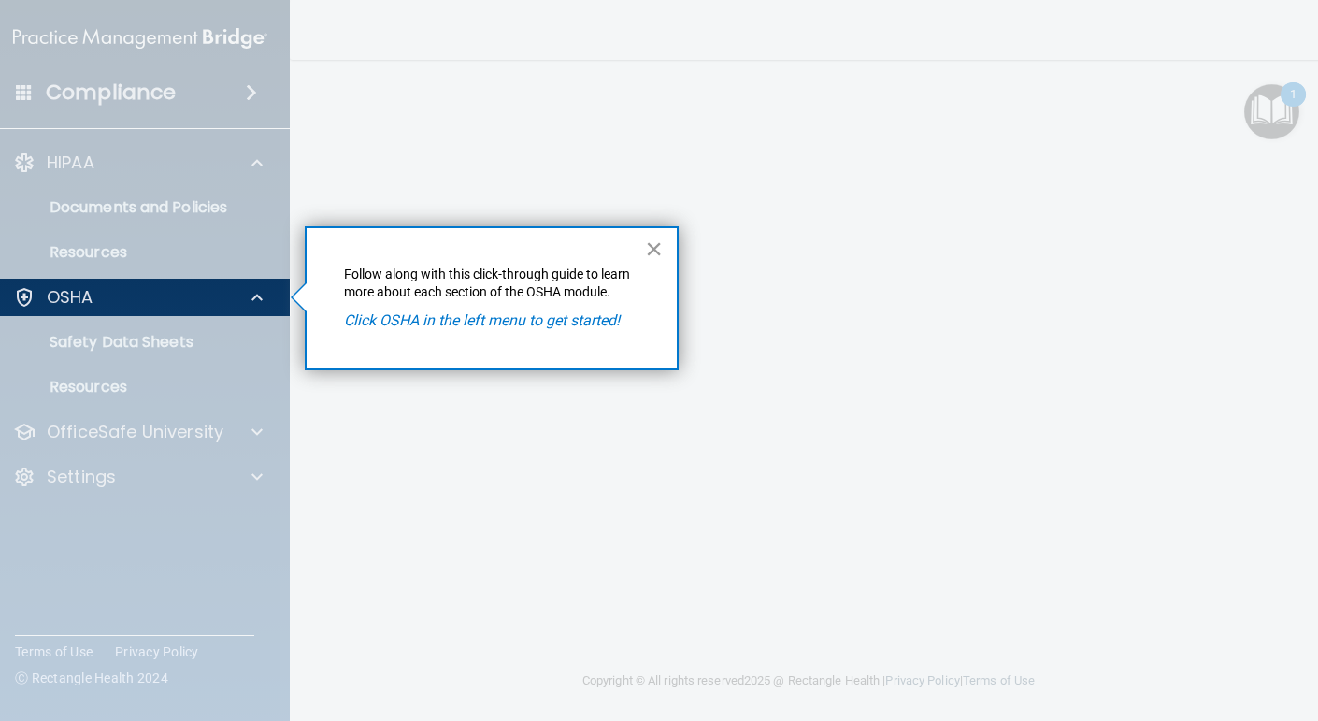
click at [654, 250] on button "×" at bounding box center [654, 249] width 18 height 30
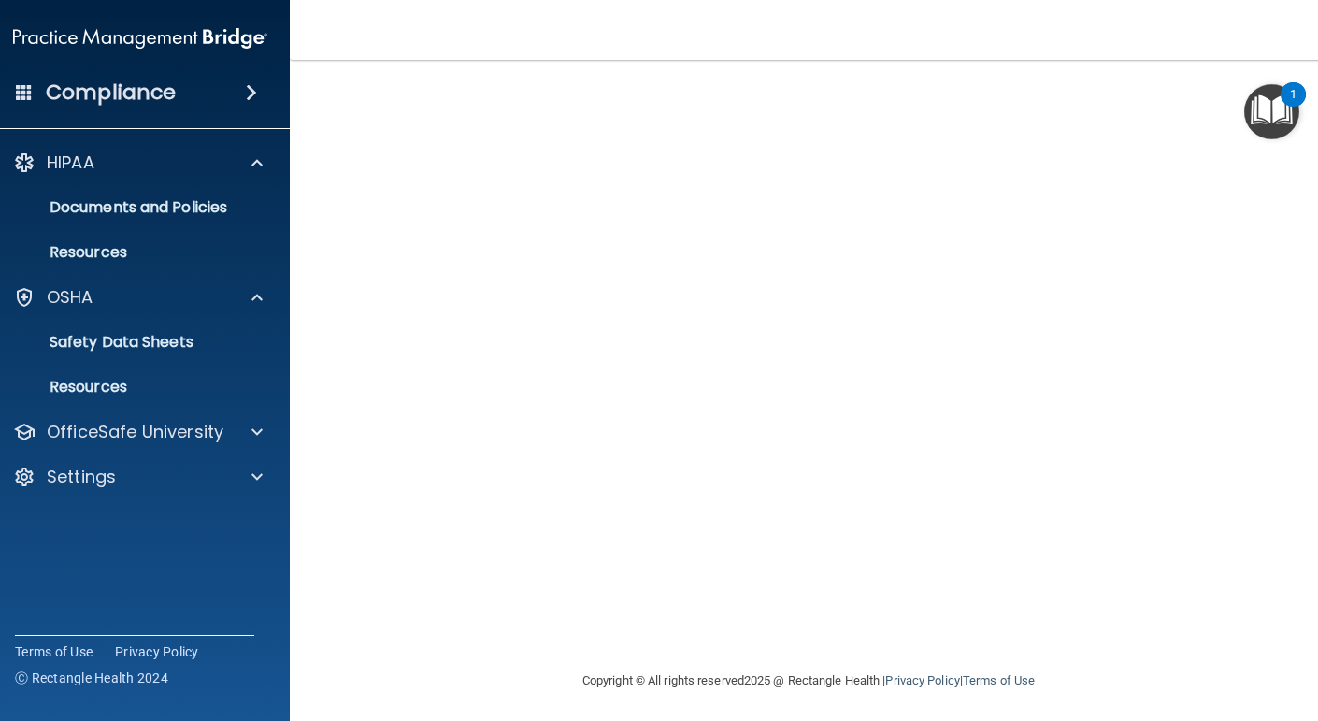
click at [1260, 130] on img "Open Resource Center, 1 new notification" at bounding box center [1271, 111] width 55 height 55
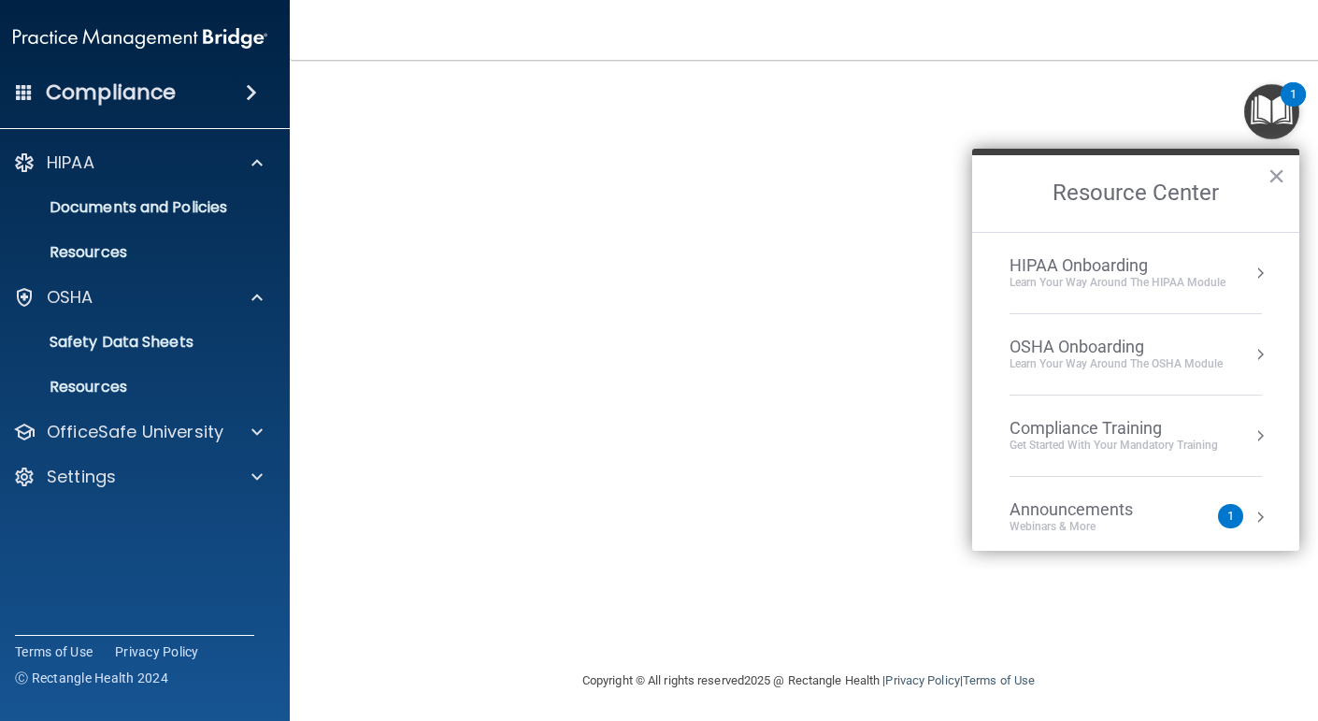
click at [1053, 347] on div "OSHA Onboarding" at bounding box center [1115, 346] width 213 height 21
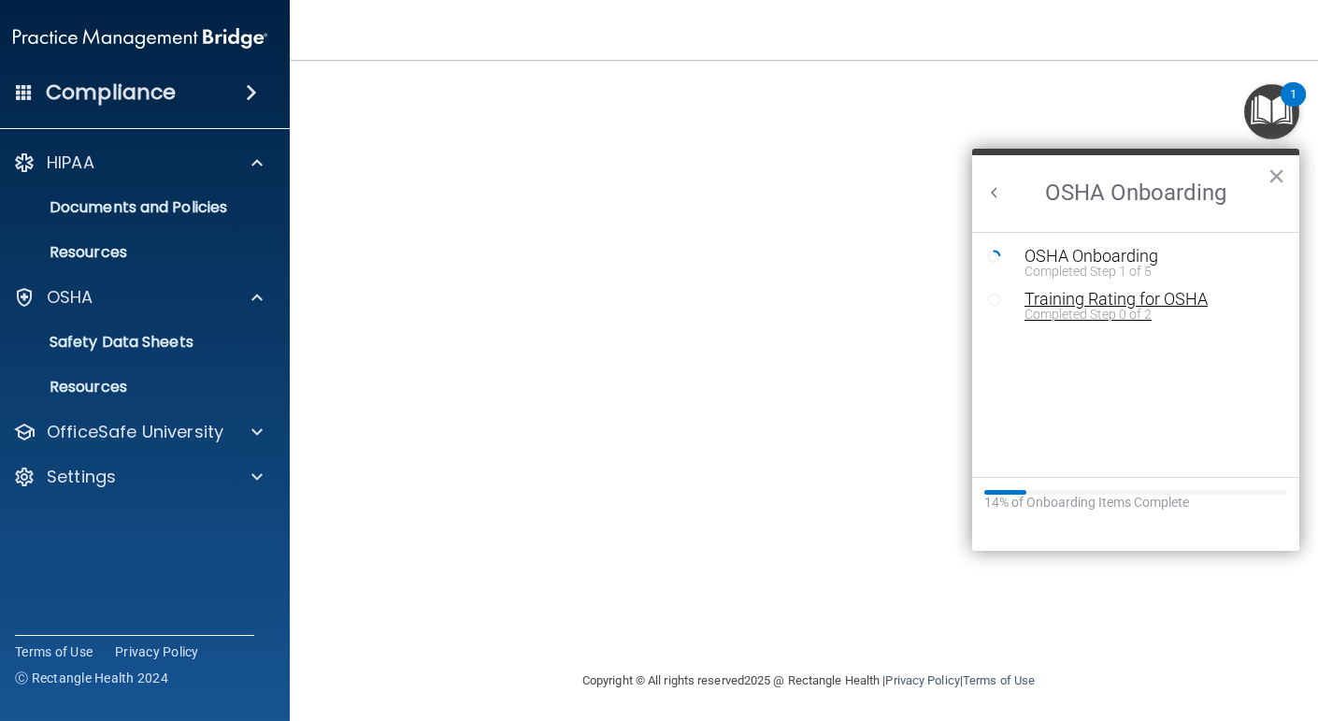
click at [1072, 300] on div "Training Rating for OSHA" at bounding box center [1149, 299] width 250 height 17
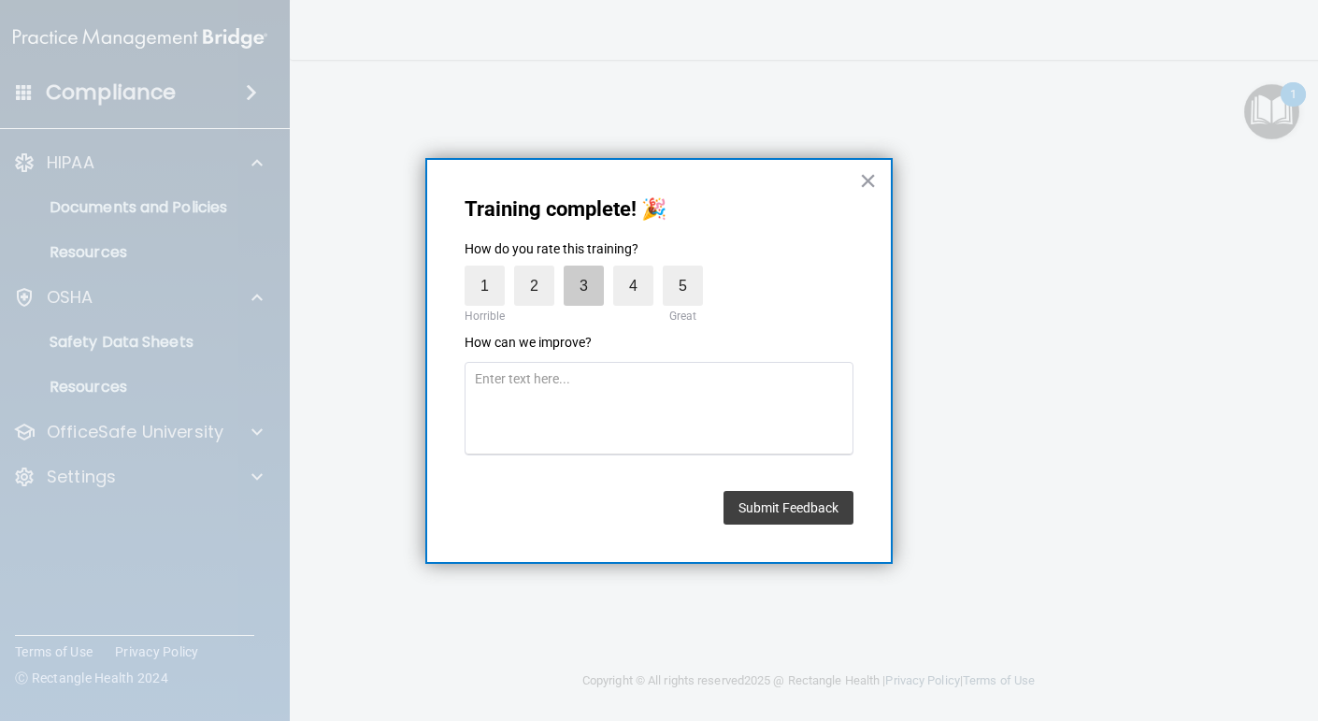
click at [579, 280] on label "3" at bounding box center [584, 285] width 40 height 40
click at [540, 270] on input "3" at bounding box center [540, 270] width 0 height 0
click at [870, 178] on button "×" at bounding box center [868, 180] width 18 height 30
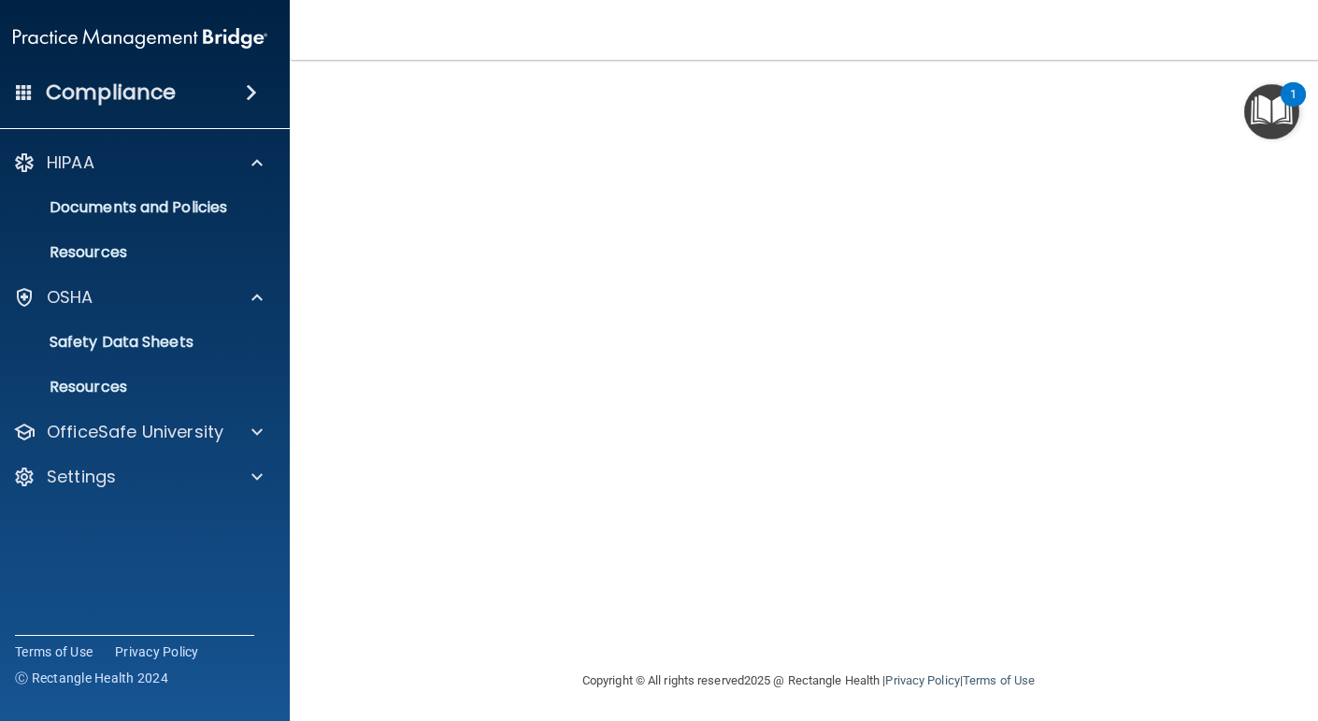
click at [1270, 111] on img "Open Resource Center, 1 new notification" at bounding box center [1271, 111] width 55 height 55
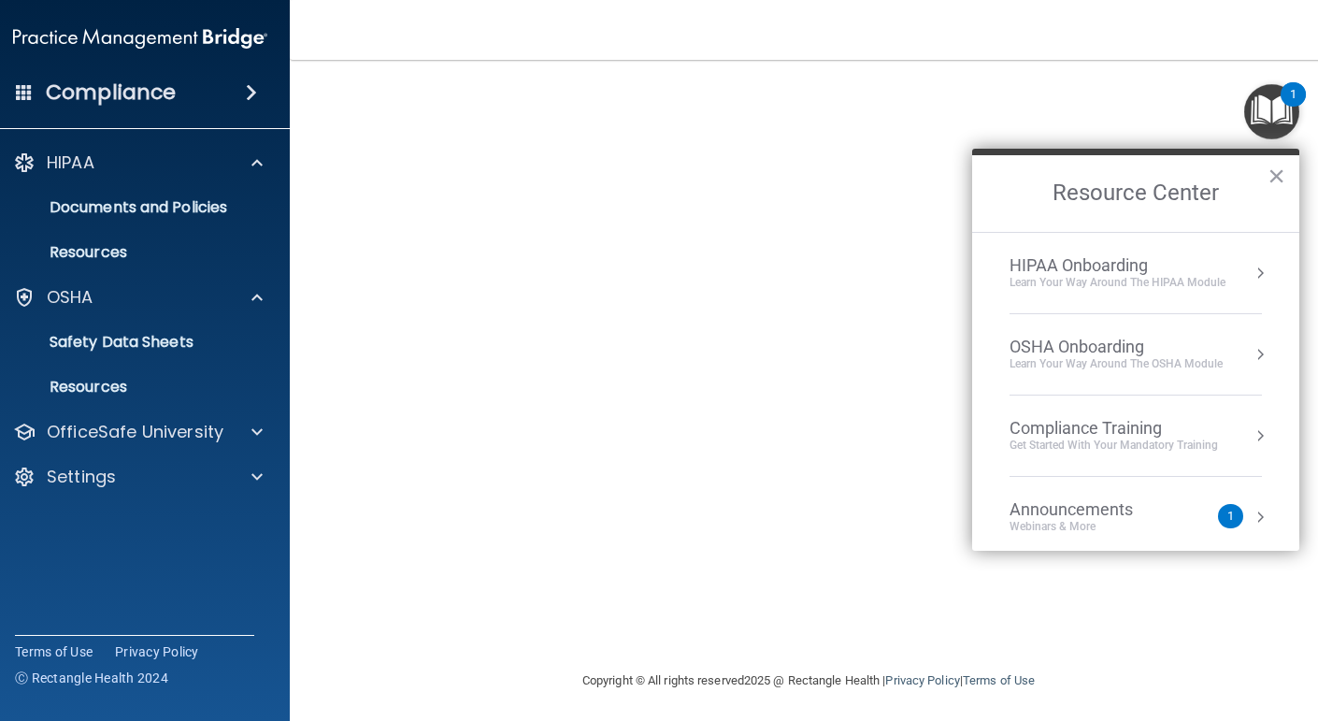
click at [1216, 281] on div "Learn Your Way around the HIPAA module" at bounding box center [1117, 283] width 216 height 16
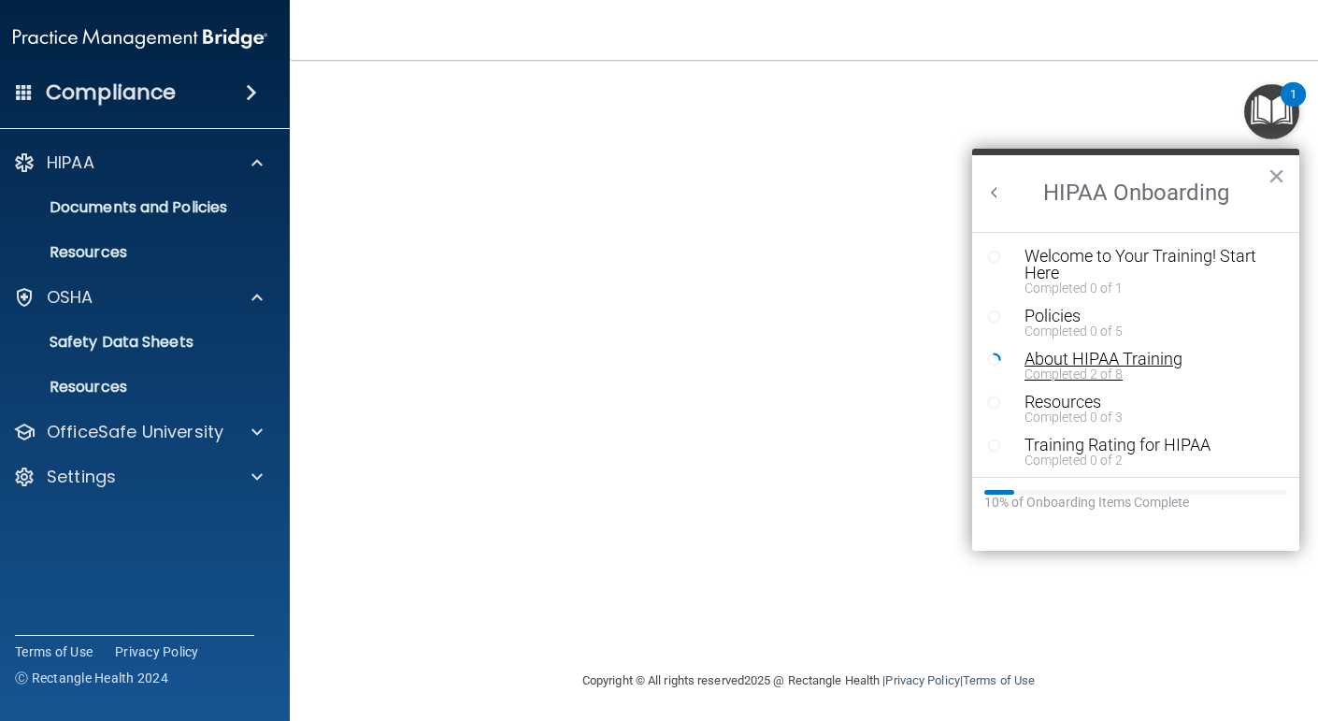
click at [1163, 369] on div "Completed 2 of 8" at bounding box center [1149, 373] width 250 height 13
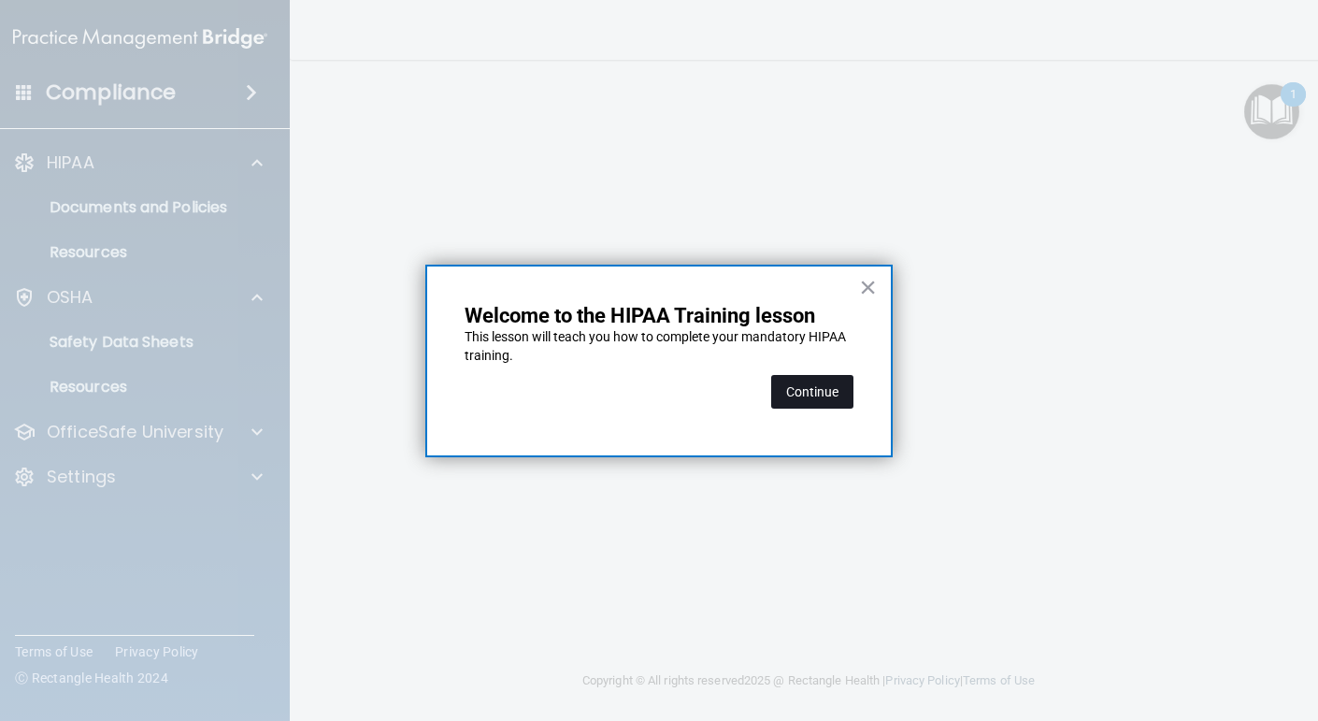
click at [837, 379] on button "Continue" at bounding box center [812, 392] width 82 height 34
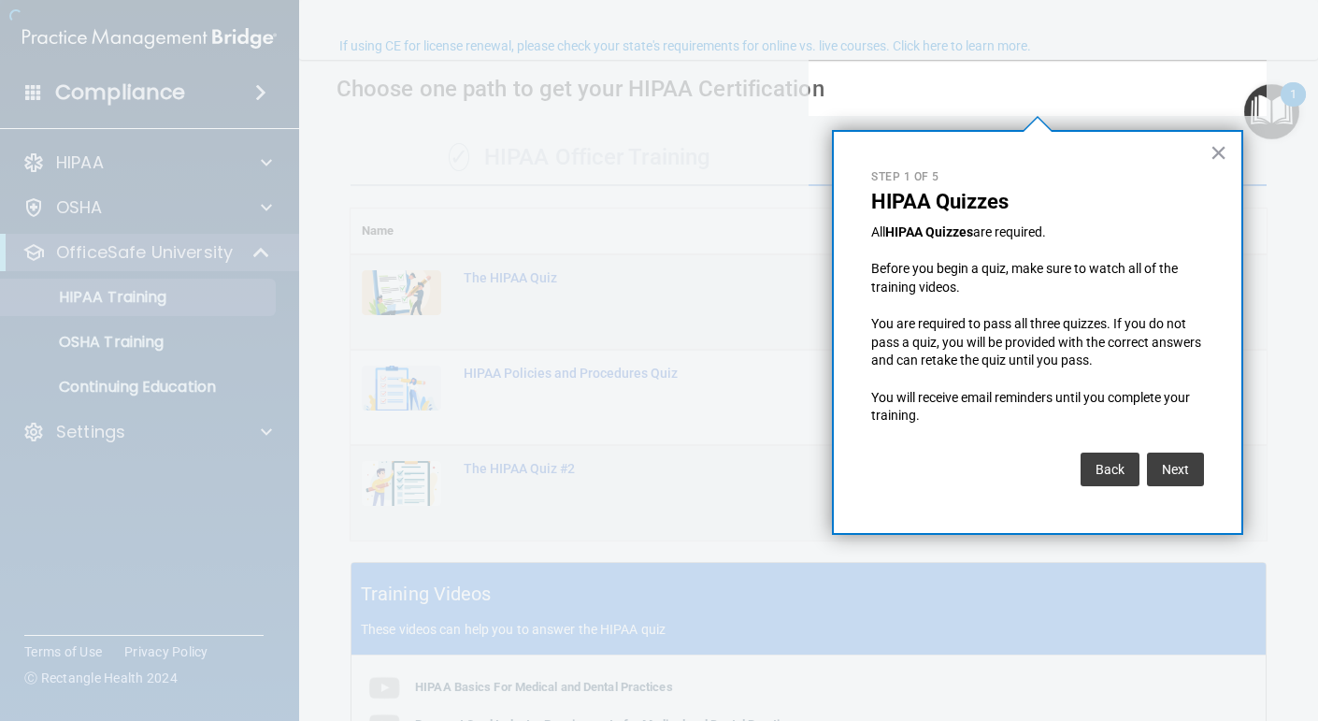
scroll to position [144, 0]
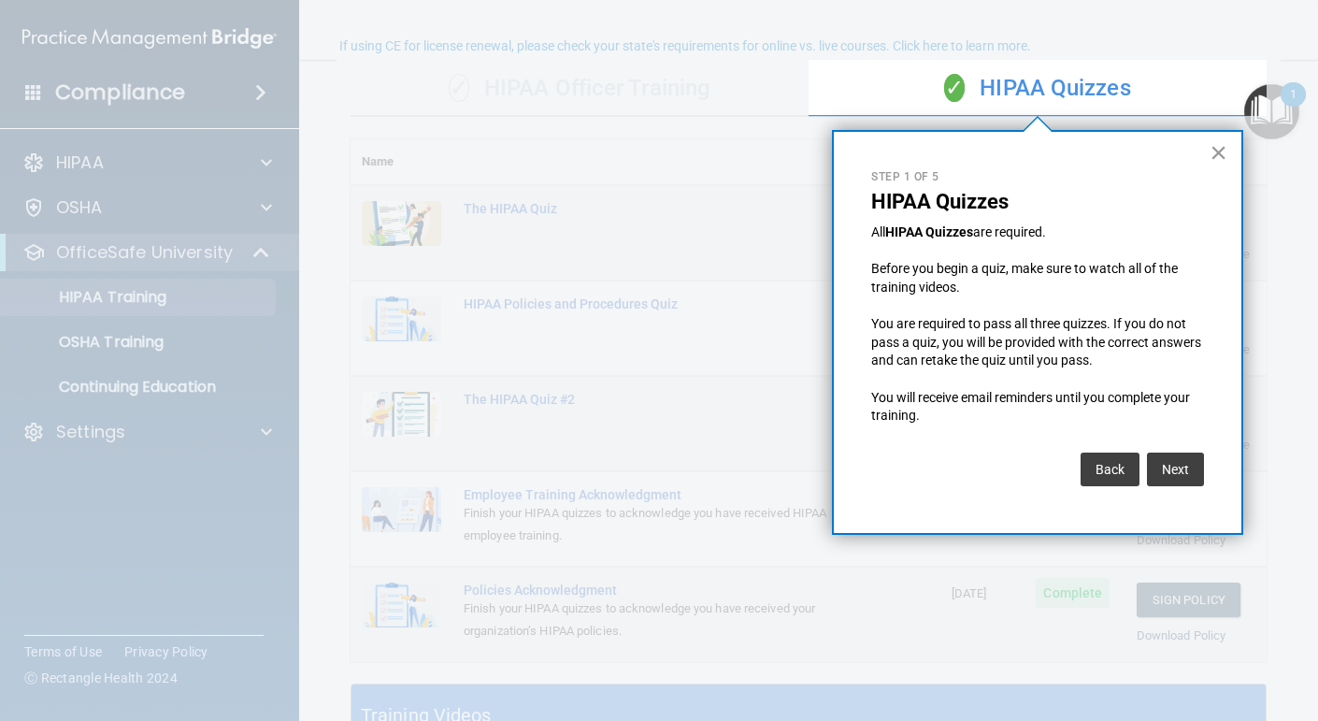
click at [1219, 155] on button "×" at bounding box center [1218, 152] width 18 height 30
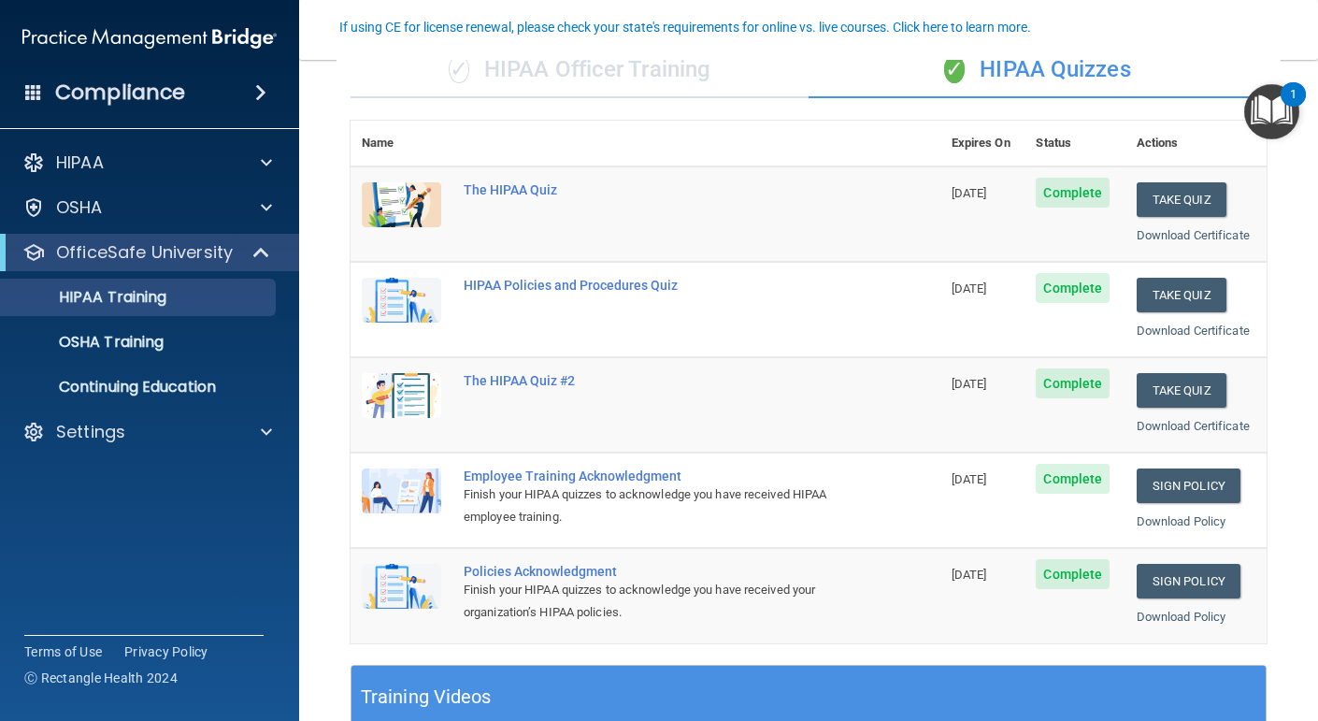
scroll to position [162, 0]
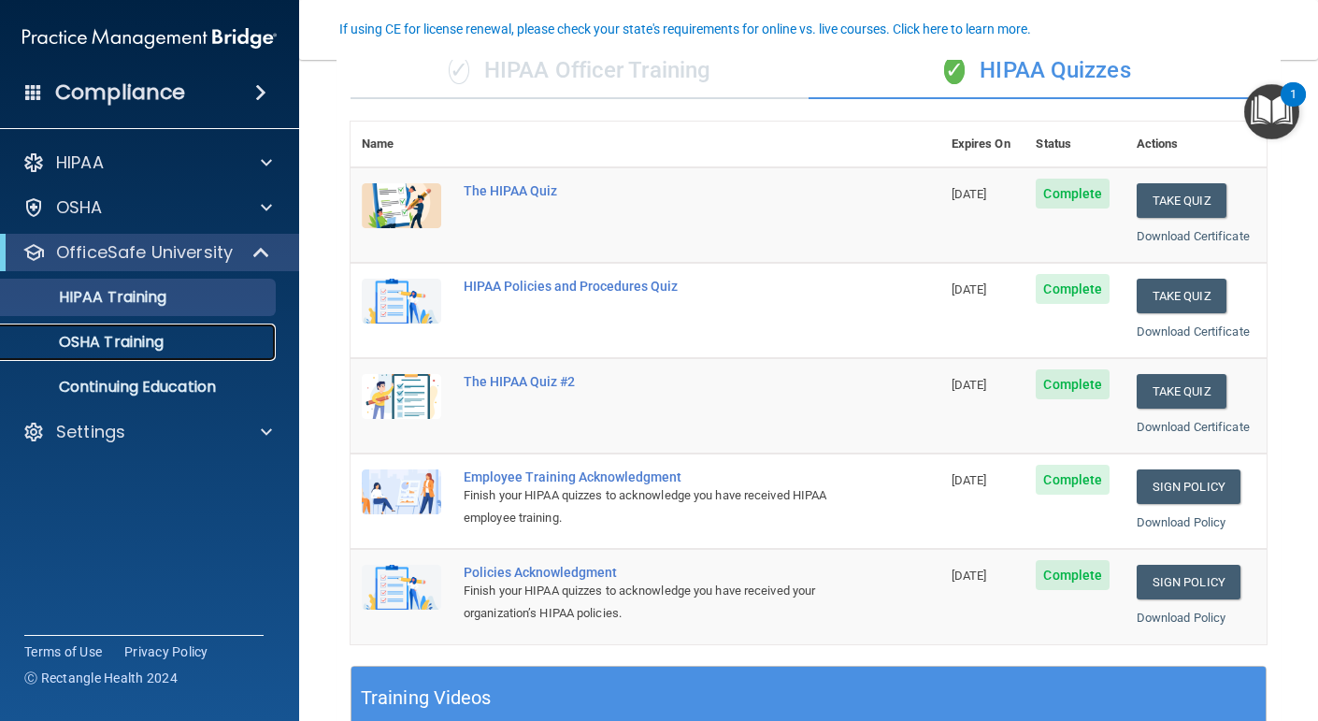
click at [164, 347] on p "OSHA Training" at bounding box center [87, 342] width 151 height 19
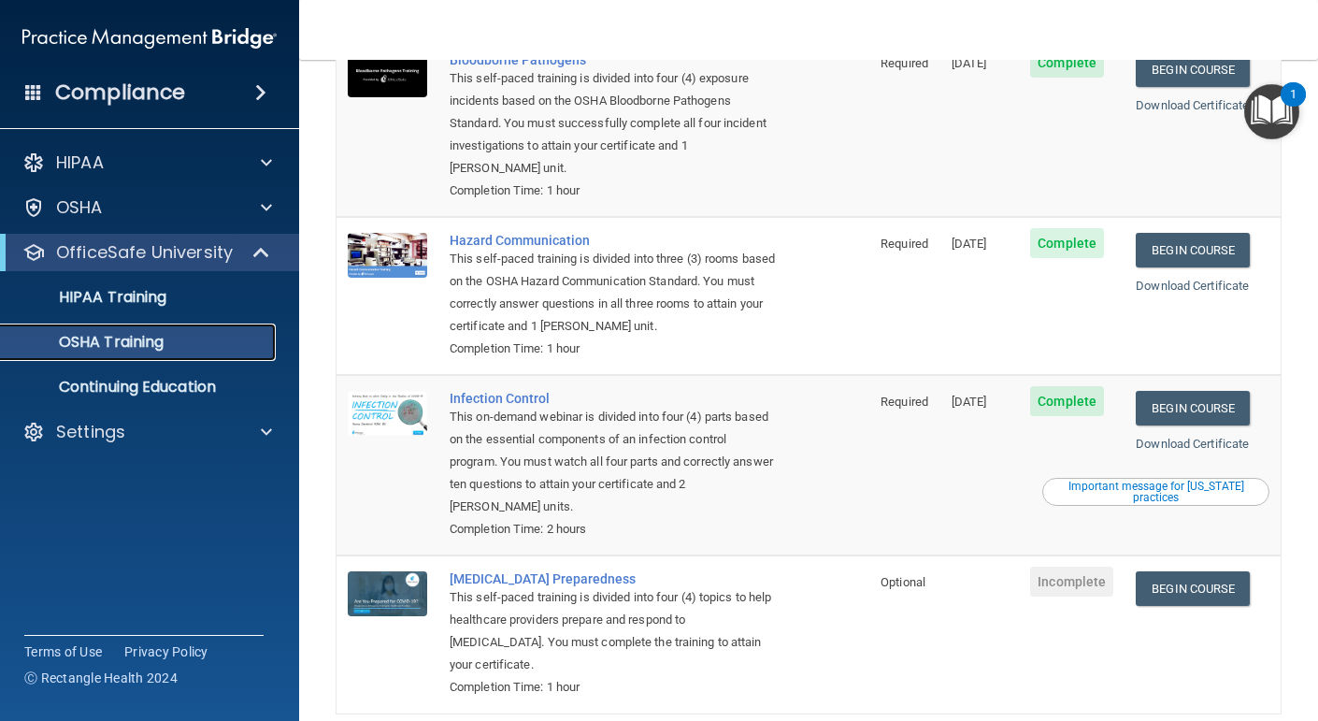
scroll to position [238, 0]
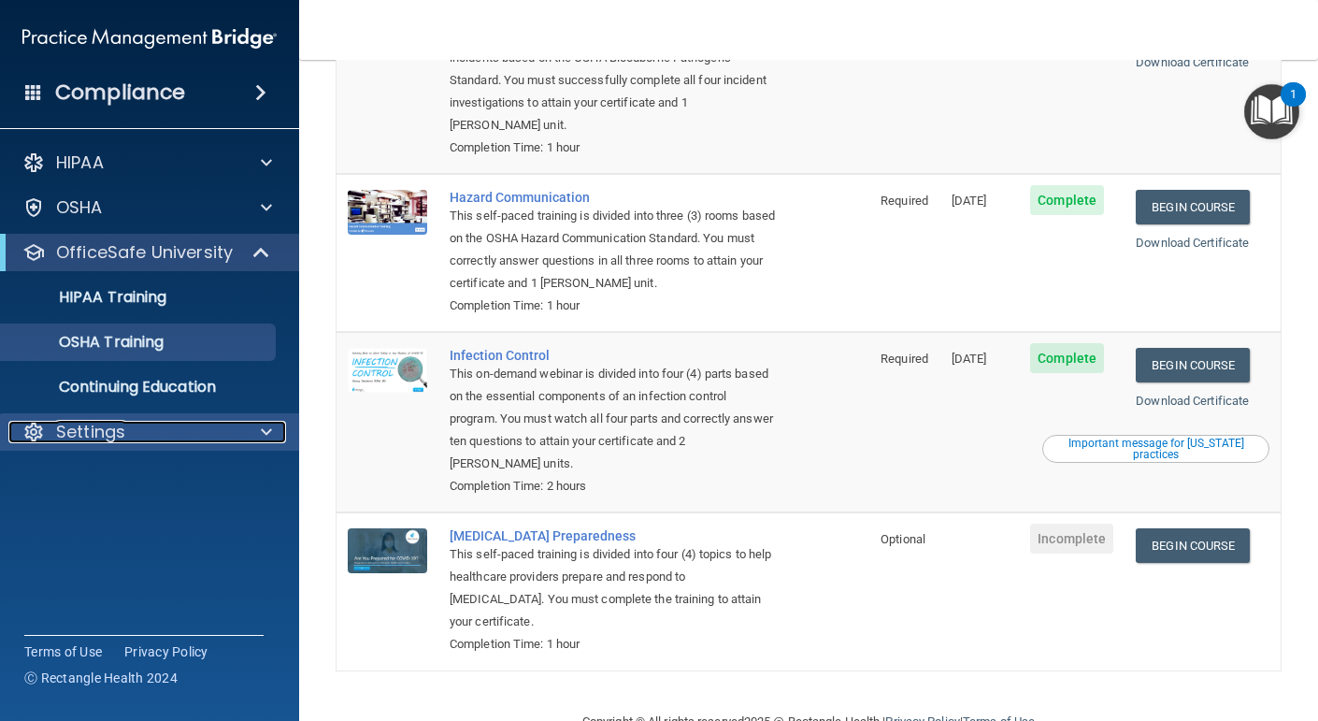
click at [182, 422] on div "Settings" at bounding box center [124, 432] width 232 height 22
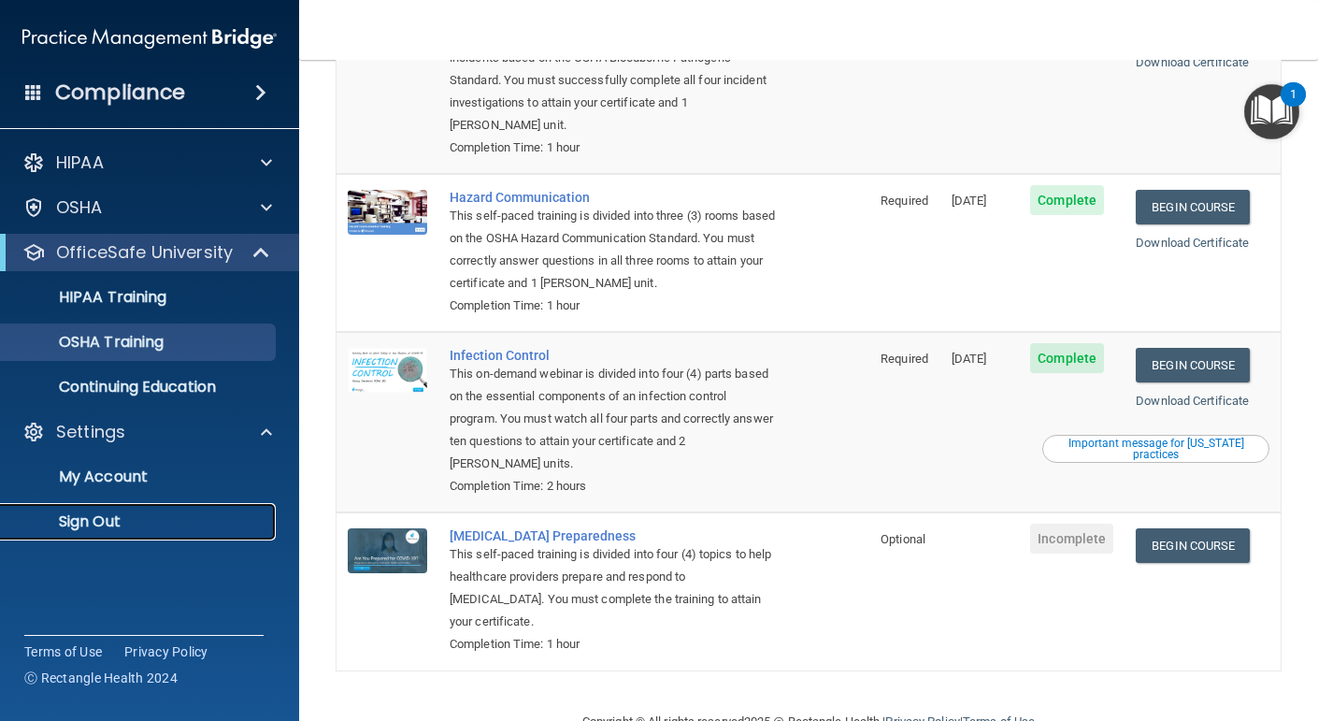
click at [91, 515] on p "Sign Out" at bounding box center [139, 521] width 255 height 19
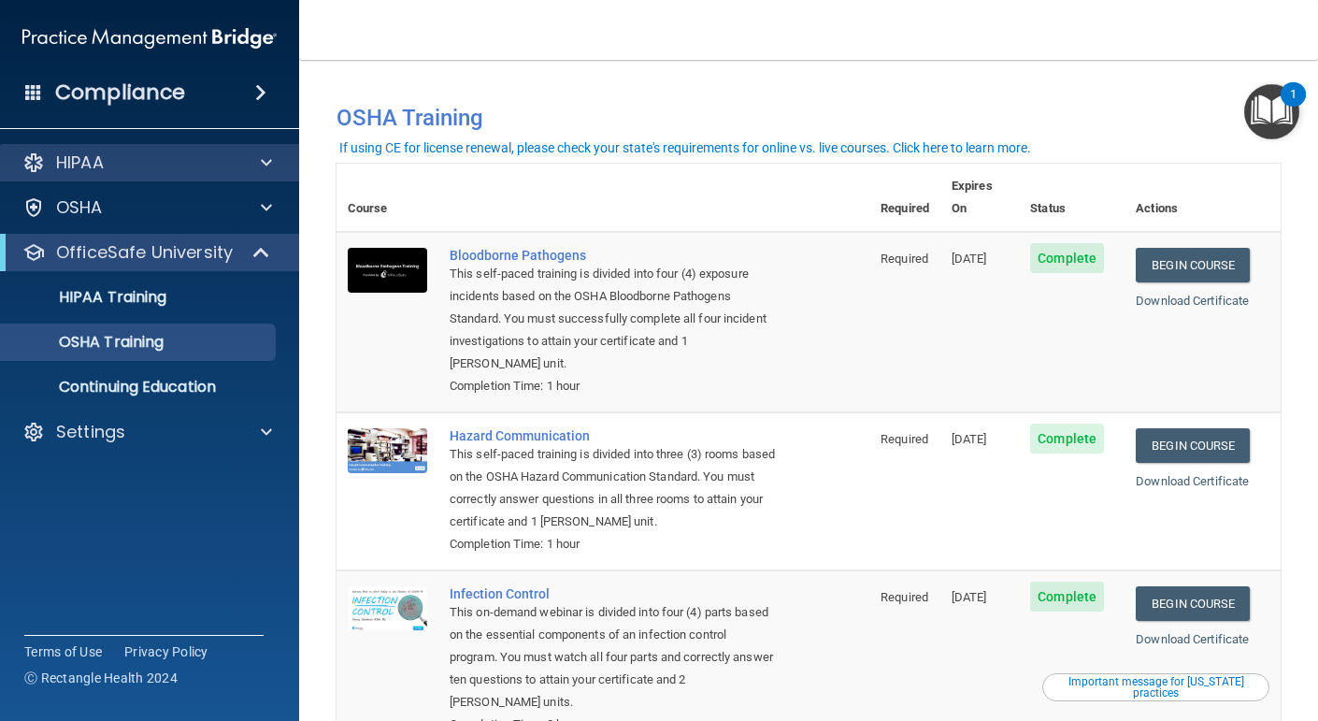
click at [112, 176] on div "HIPAA" at bounding box center [150, 162] width 300 height 37
click at [145, 160] on div "HIPAA" at bounding box center [124, 162] width 232 height 22
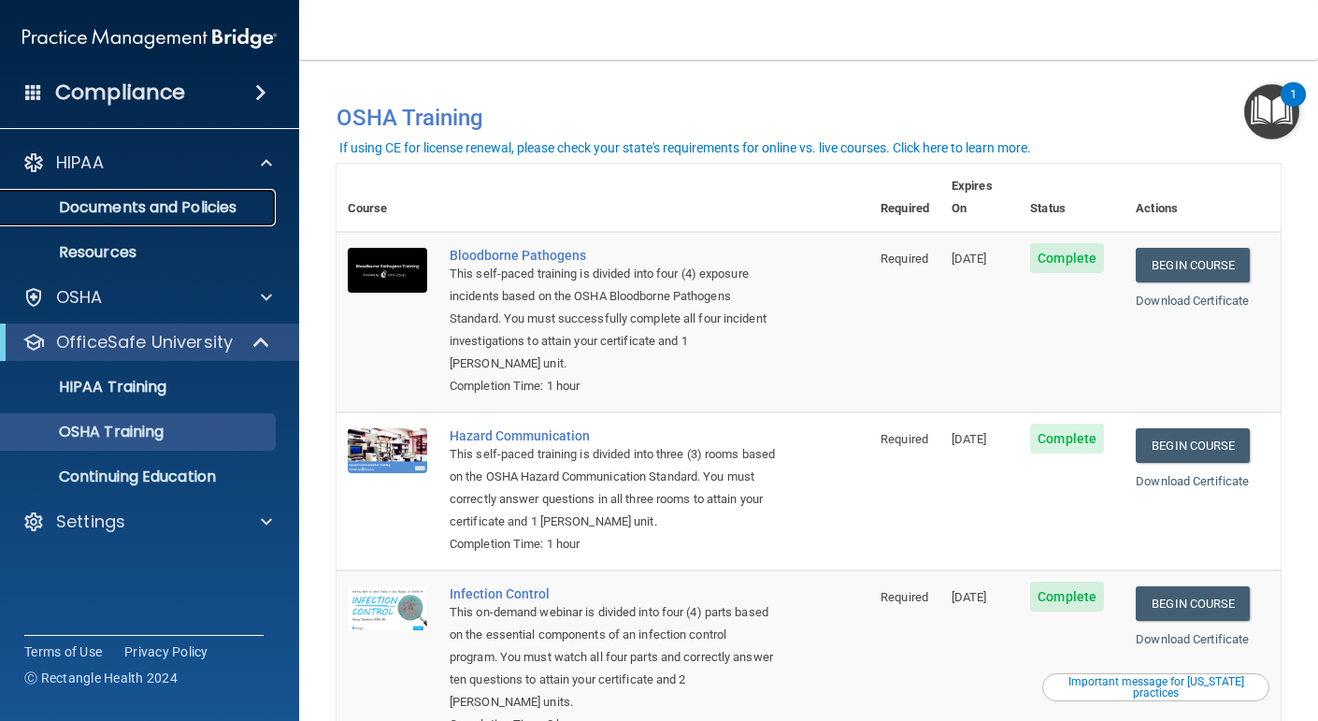
click at [138, 207] on p "Documents and Policies" at bounding box center [139, 207] width 255 height 19
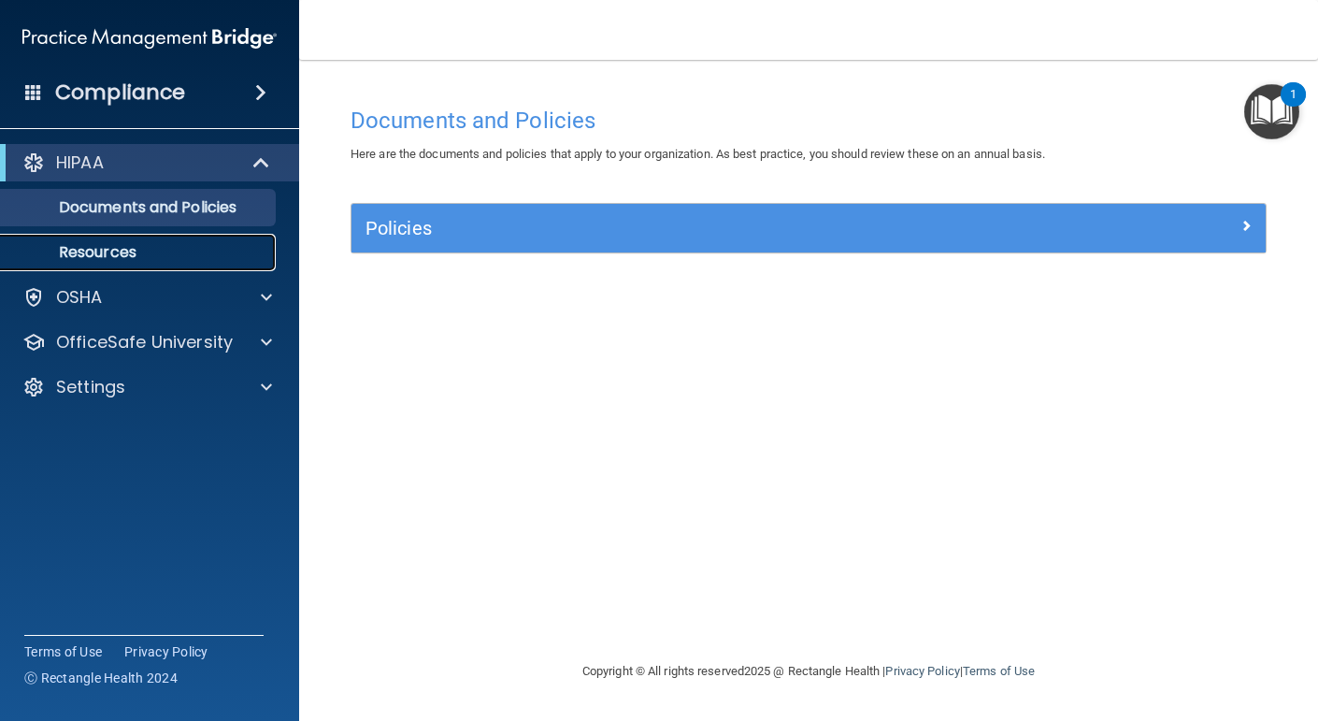
click at [208, 257] on p "Resources" at bounding box center [139, 252] width 255 height 19
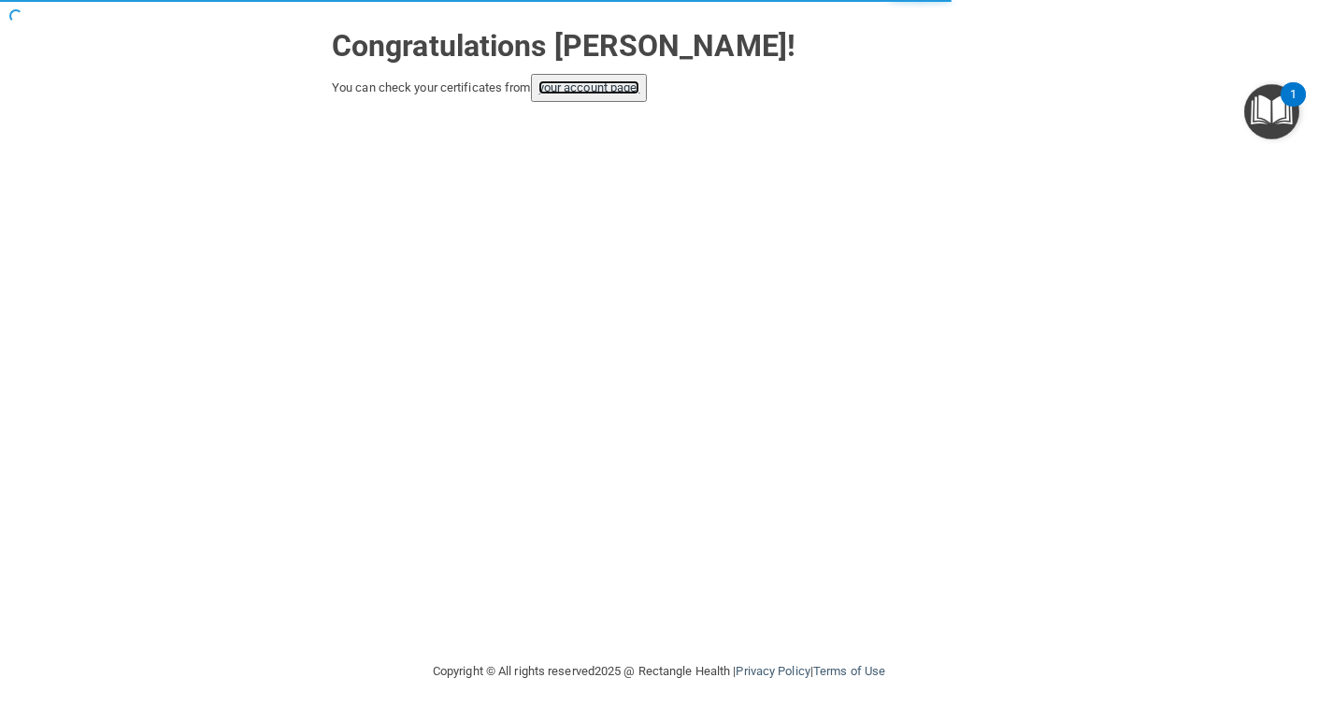
click at [604, 91] on link "your account page!" at bounding box center [589, 87] width 102 height 14
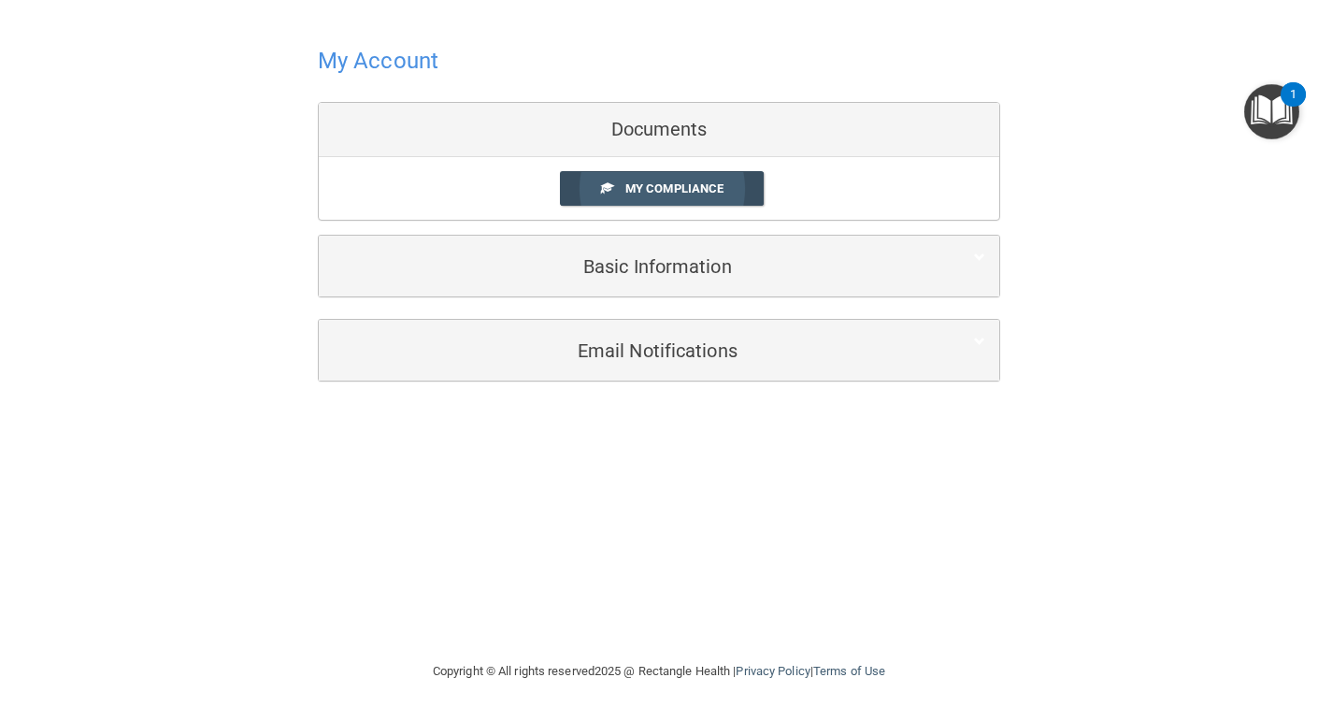
click at [706, 176] on link "My Compliance" at bounding box center [662, 188] width 205 height 35
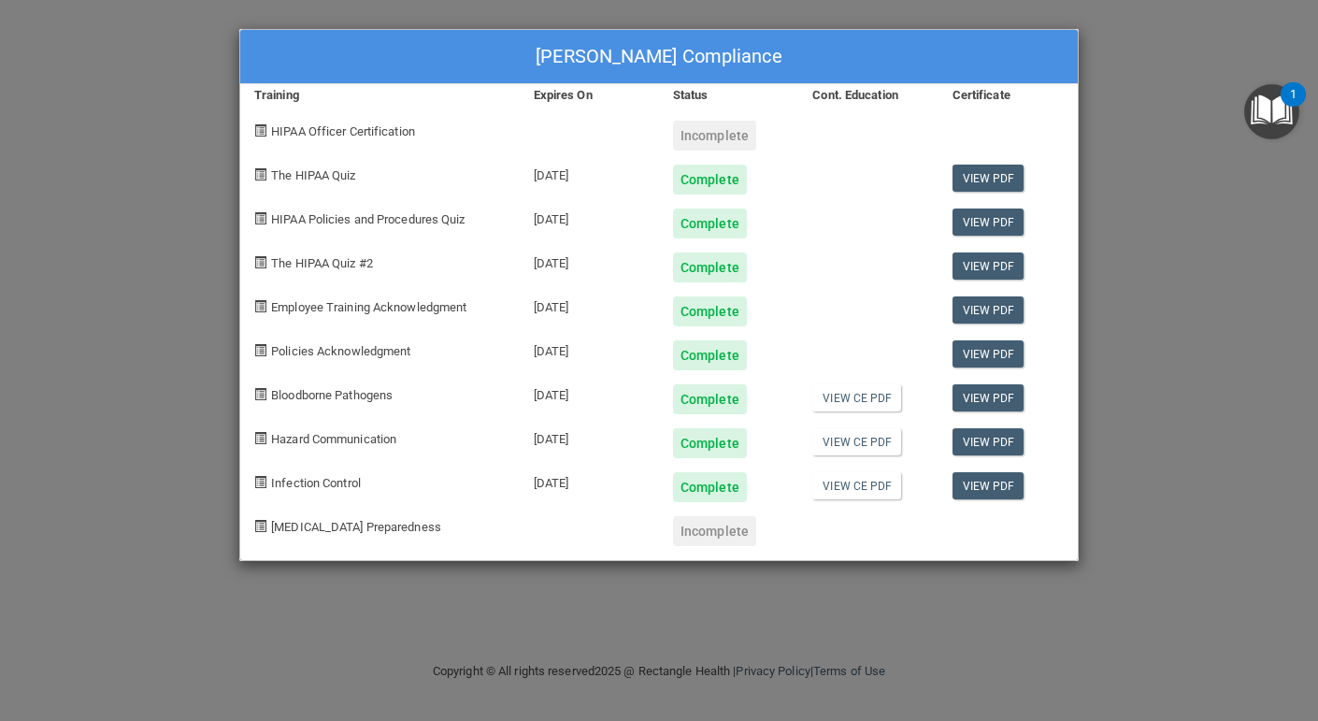
click at [1188, 69] on div "[PERSON_NAME] Compliance Training Expires On Status Cont. Education Certificate…" at bounding box center [659, 360] width 1318 height 721
